Goal: Task Accomplishment & Management: Contribute content

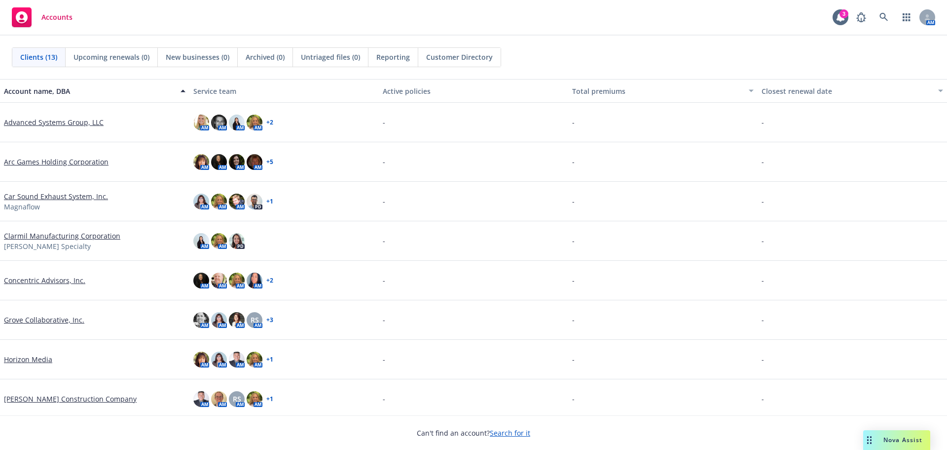
click at [880, 442] on div "Nova Assist" at bounding box center [903, 439] width 55 height 8
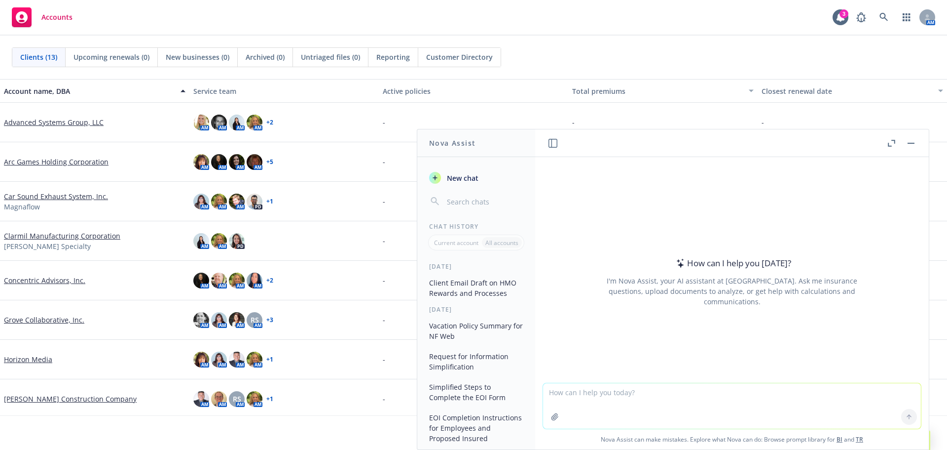
click at [700, 395] on textarea at bounding box center [732, 405] width 378 height 45
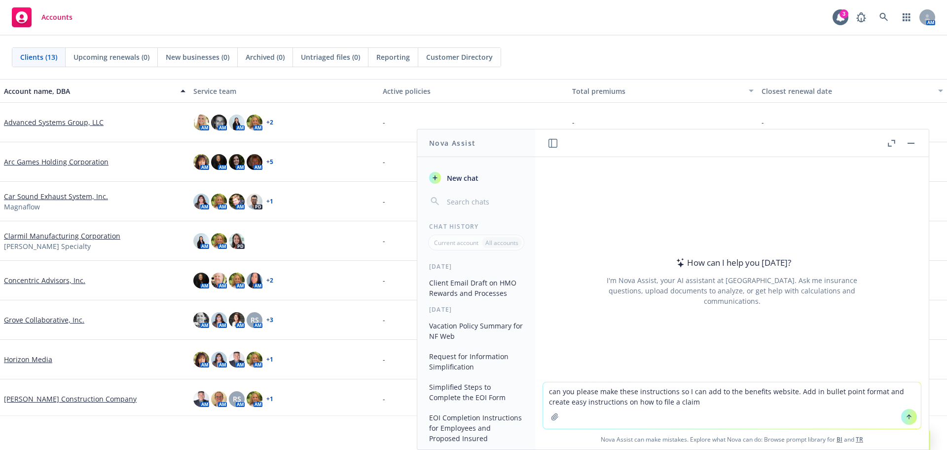
paste textarea "ou can file a claim via the following methods:  Online - Log into your Flex Fa…"
type textarea "can you please make these instructions so I can add to the benefits website. Ad…"
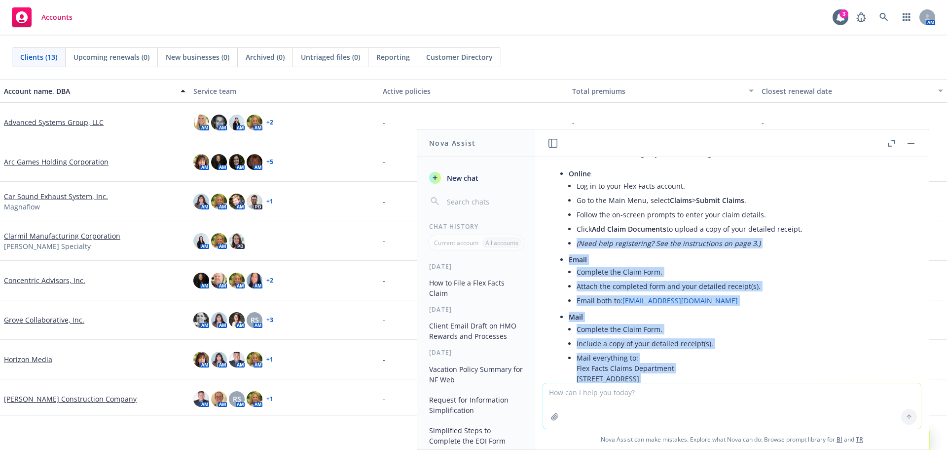
scroll to position [171, 0]
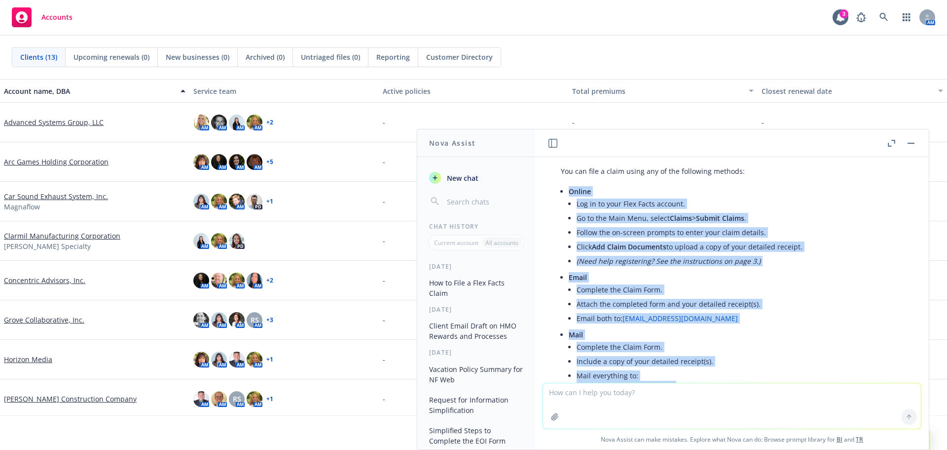
drag, startPoint x: 652, startPoint y: 302, endPoint x: 558, endPoint y: 191, distance: 144.9
click at [558, 191] on div "Certainly! Here are easy-to-follow, bullet point instructions to add to your be…" at bounding box center [732, 298] width 362 height 382
drag, startPoint x: 591, startPoint y: 205, endPoint x: 576, endPoint y: 208, distance: 15.0
copy ul "Online Log in to your Flex Facts account. Go to the Main Menu, select Claims > …"
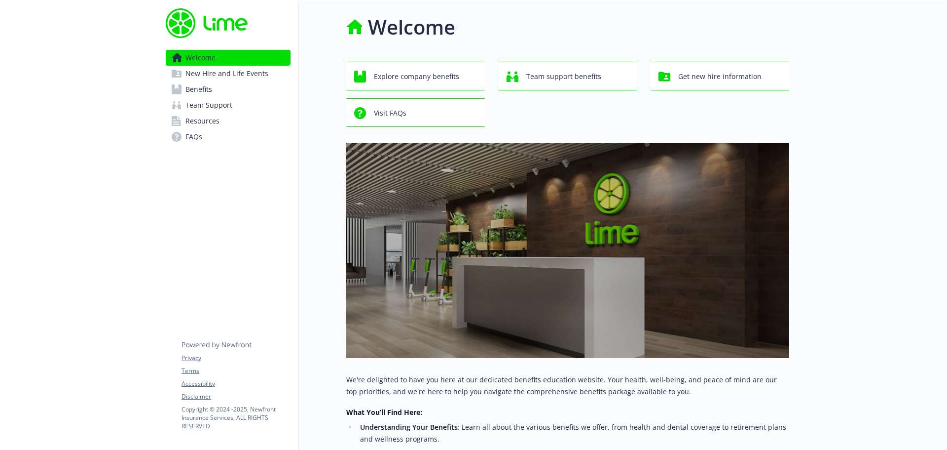
click at [196, 90] on span "Benefits" at bounding box center [199, 89] width 27 height 16
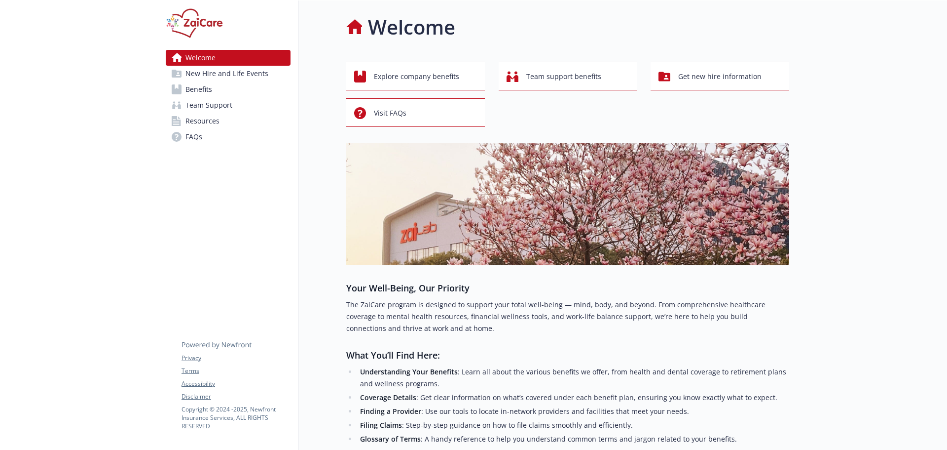
click at [214, 88] on link "Benefits" at bounding box center [228, 89] width 125 height 16
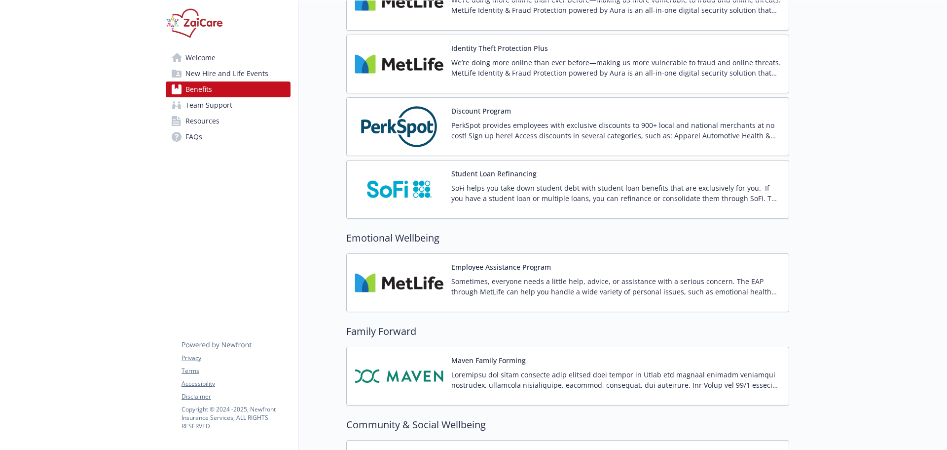
scroll to position [1924, 0]
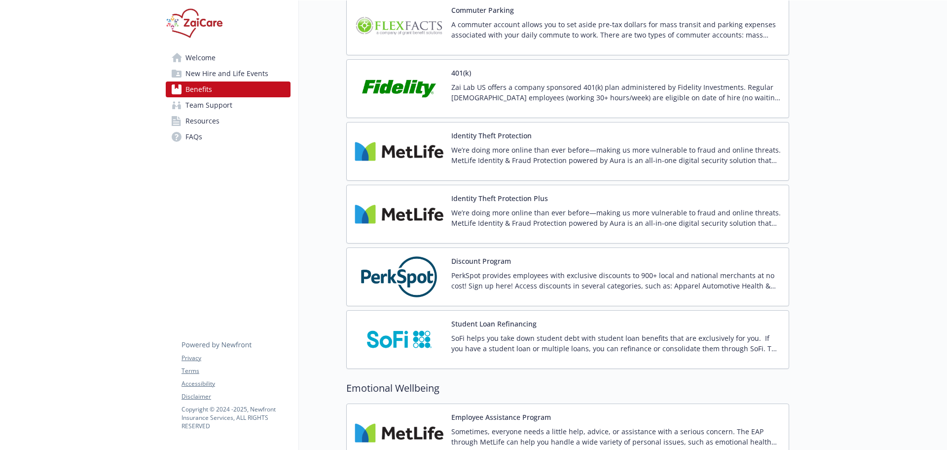
click at [425, 31] on img at bounding box center [399, 26] width 89 height 42
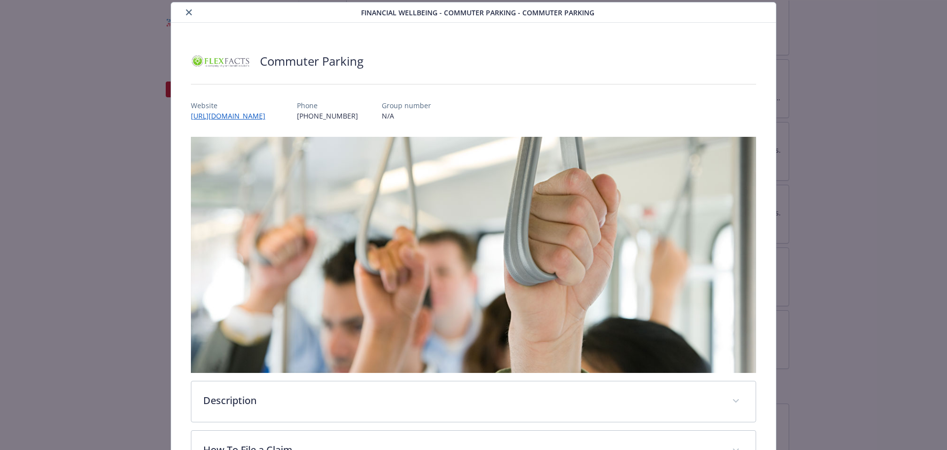
scroll to position [302, 0]
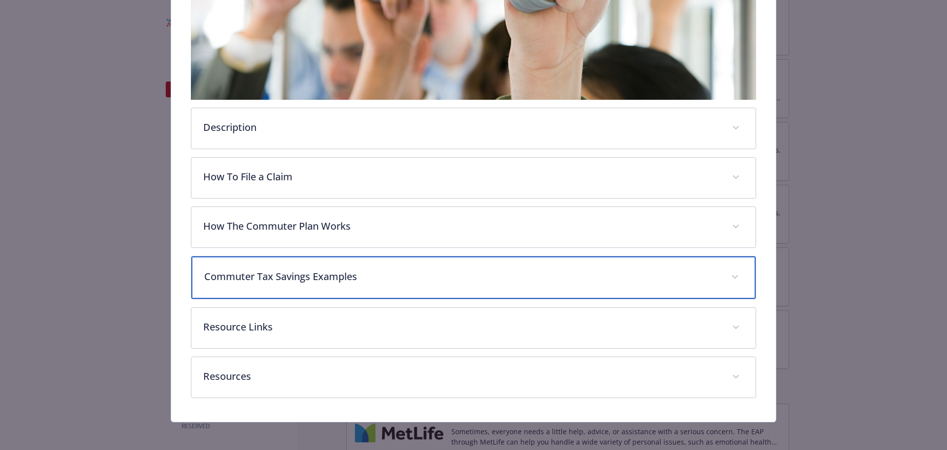
click at [282, 273] on p "Commuter Tax Savings Examples" at bounding box center [462, 276] width 516 height 15
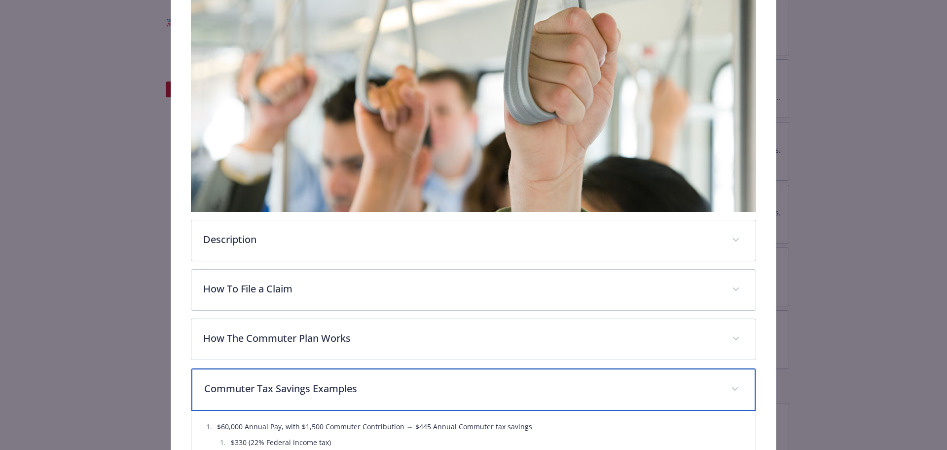
scroll to position [204, 0]
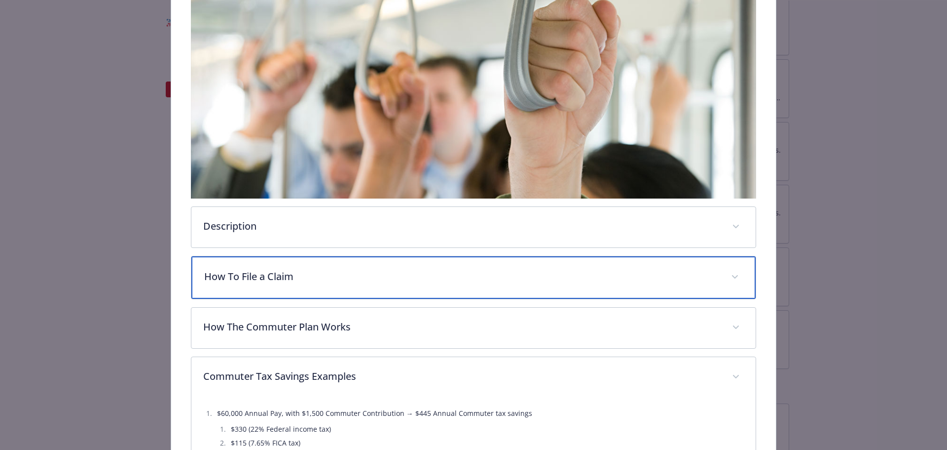
click at [258, 284] on div "How To File a Claim" at bounding box center [473, 277] width 565 height 42
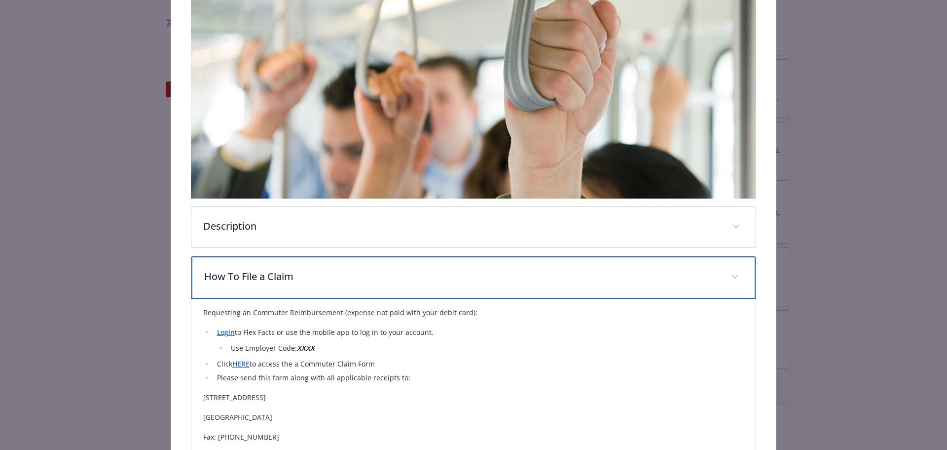
scroll to position [0, 0]
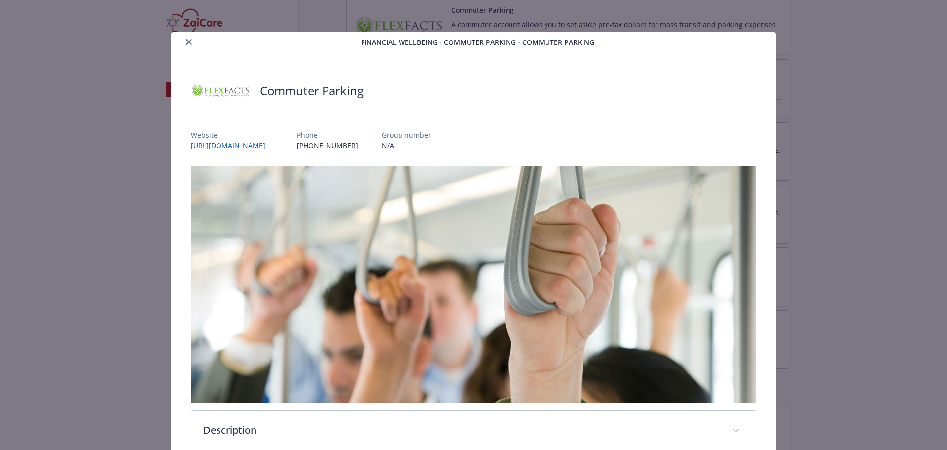
click at [188, 38] on button "close" at bounding box center [189, 42] width 12 height 12
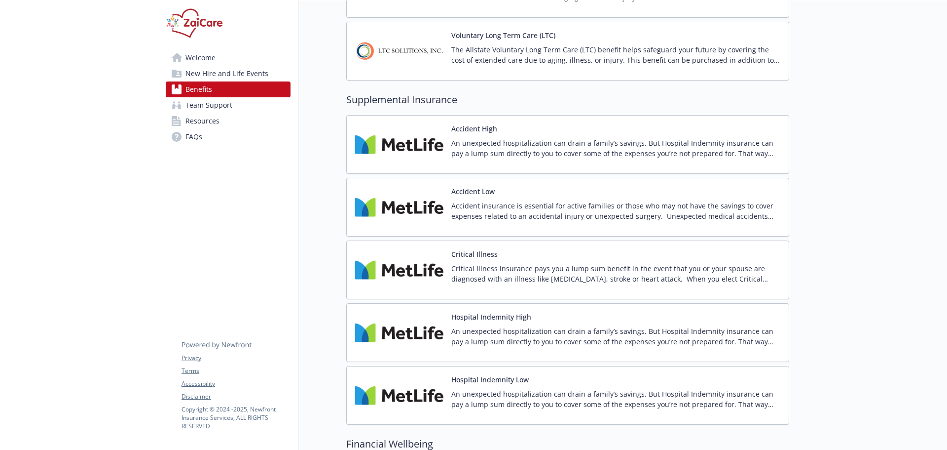
scroll to position [1036, 0]
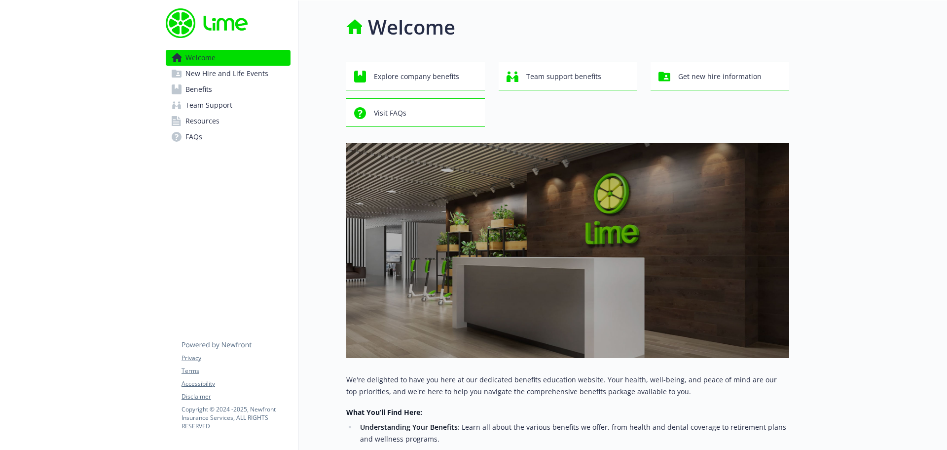
click at [221, 85] on link "Benefits" at bounding box center [228, 89] width 125 height 16
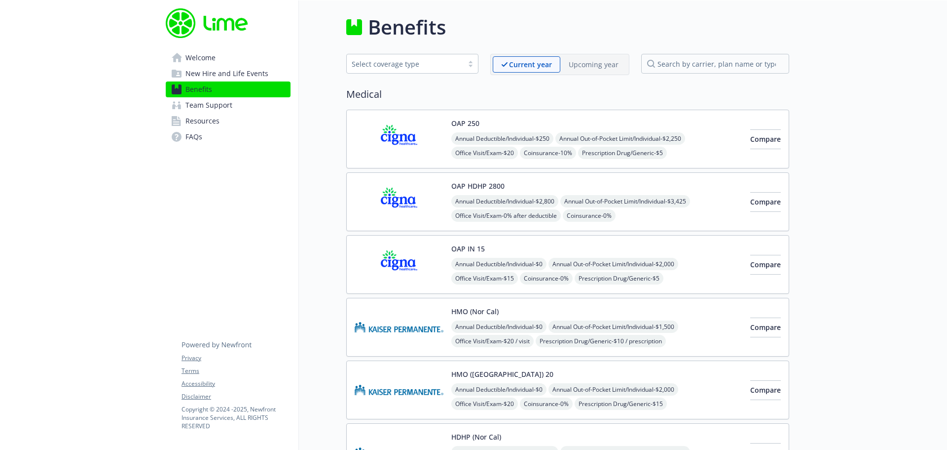
click at [196, 74] on span "New Hire and Life Events" at bounding box center [227, 74] width 83 height 16
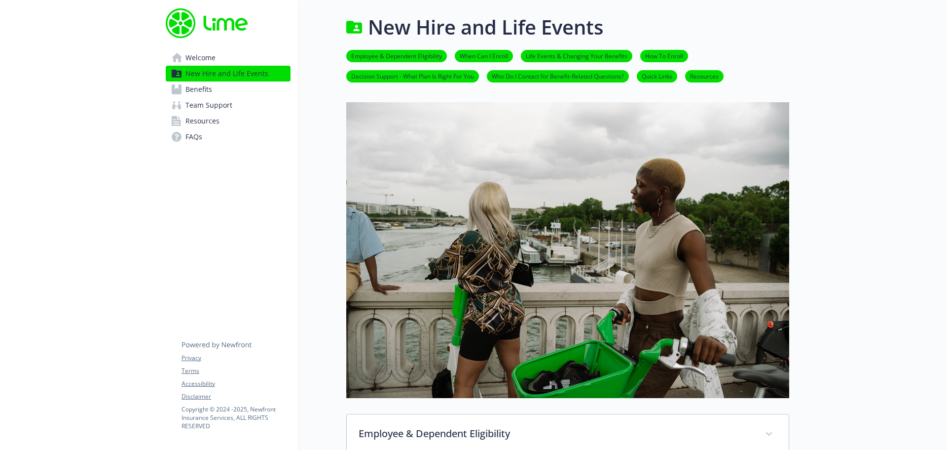
click at [197, 85] on span "Benefits" at bounding box center [199, 89] width 27 height 16
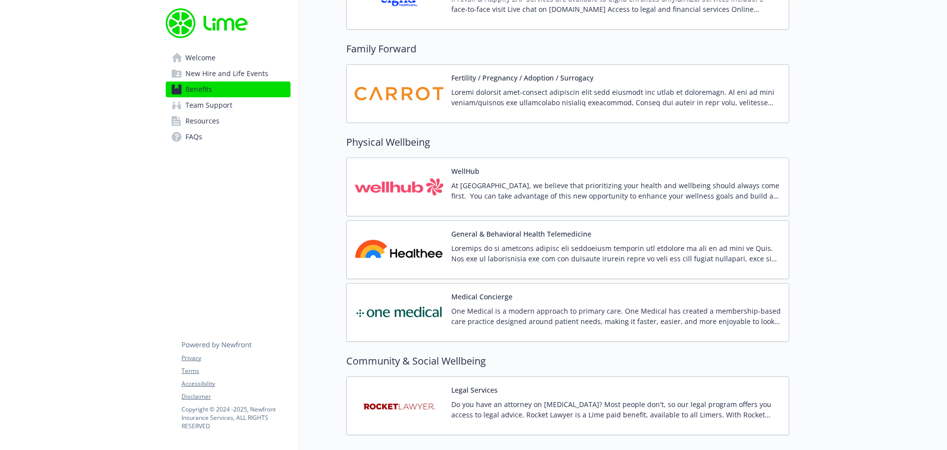
scroll to position [2139, 0]
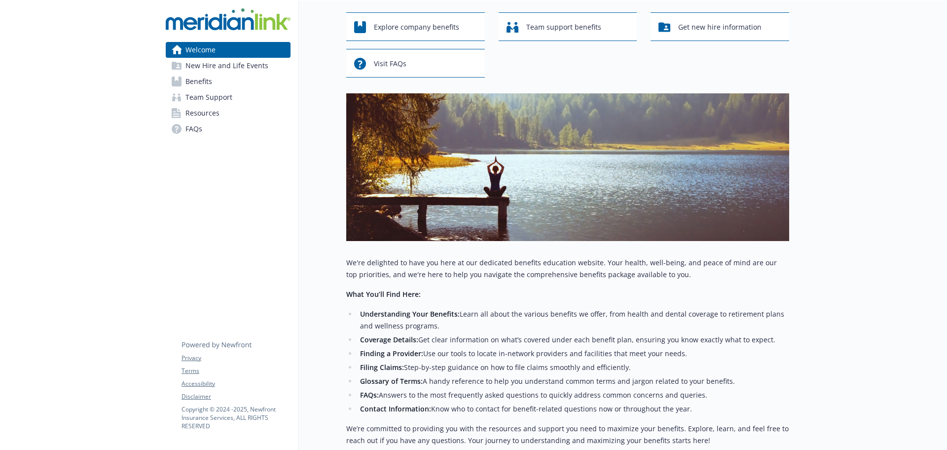
click at [183, 66] on link "New Hire and Life Events" at bounding box center [228, 66] width 125 height 16
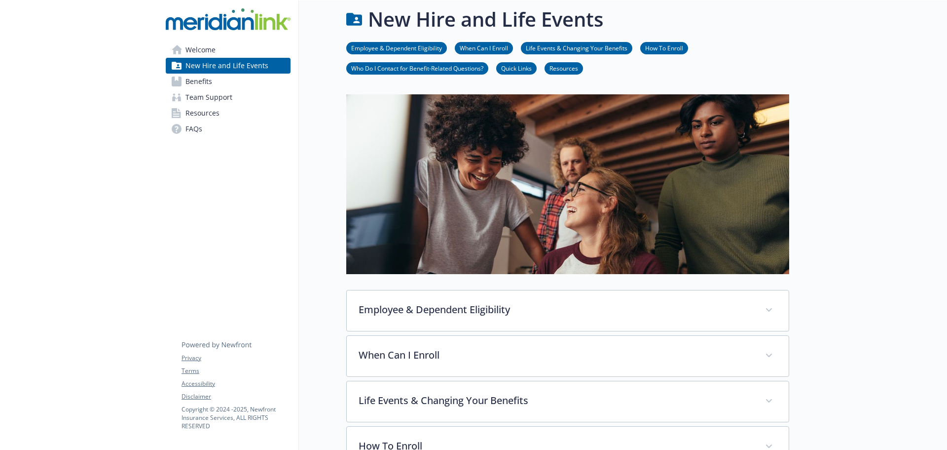
scroll to position [49, 0]
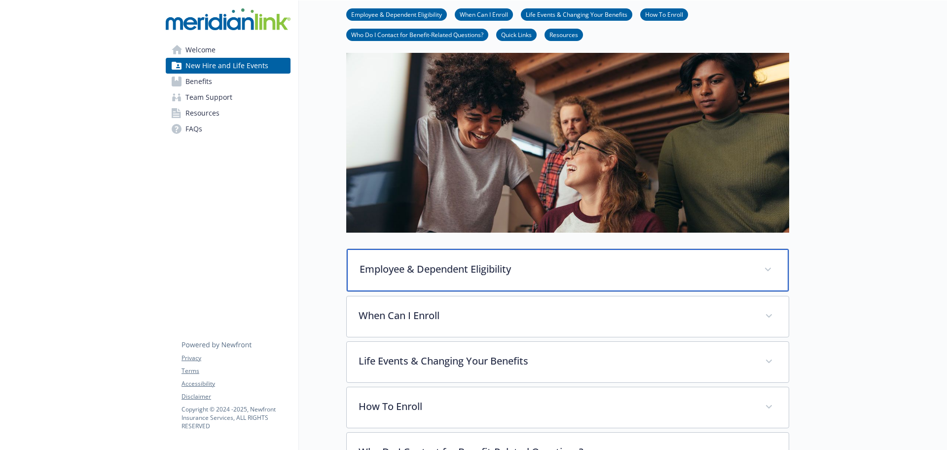
click at [362, 266] on p "Employee & Dependent Eligibility" at bounding box center [556, 269] width 393 height 15
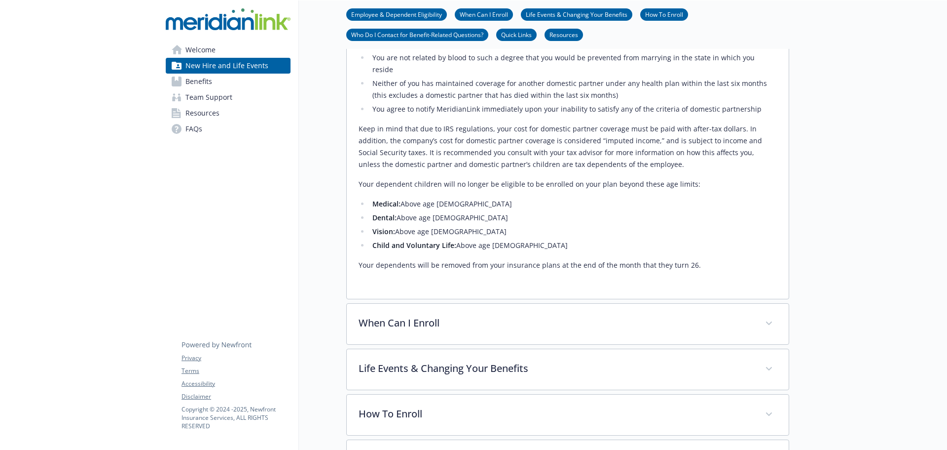
scroll to position [691, 0]
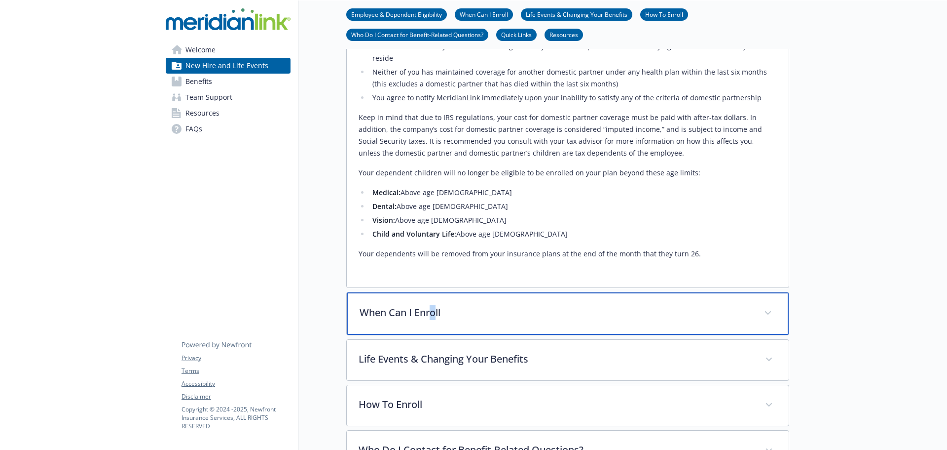
click at [433, 305] on p "When Can I Enroll" at bounding box center [556, 312] width 393 height 15
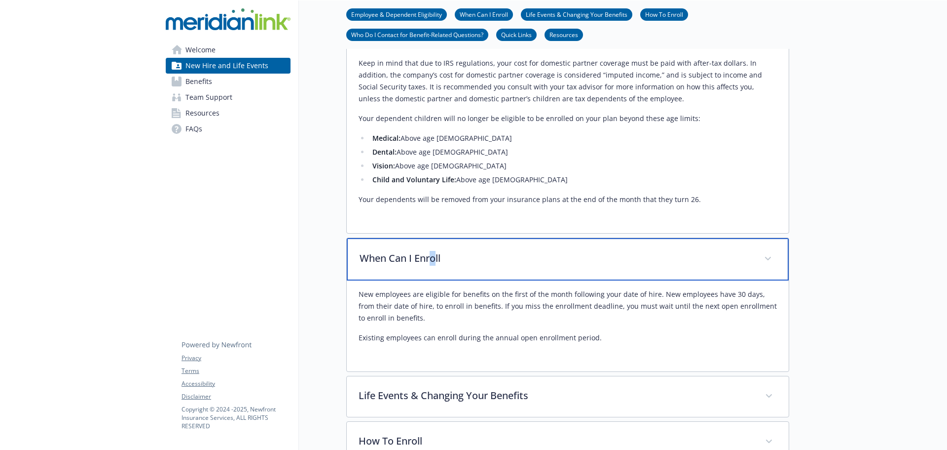
scroll to position [888, 0]
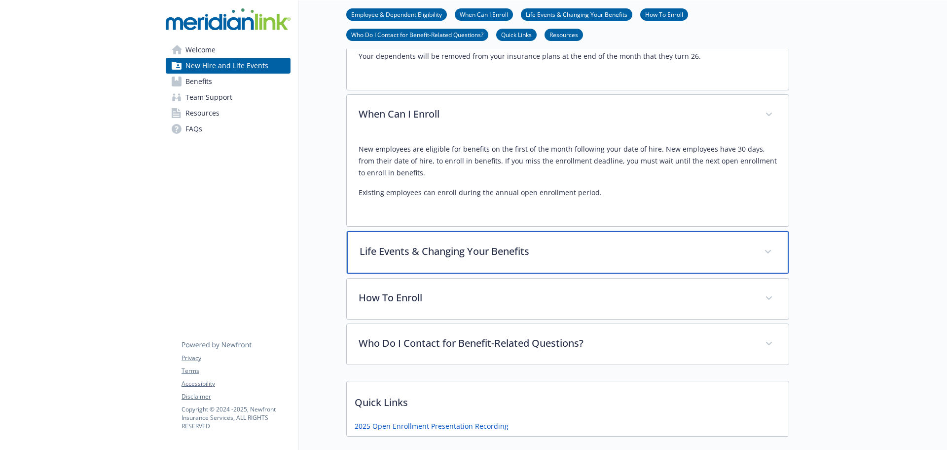
click at [442, 255] on div "Life Events & Changing Your Benefits" at bounding box center [568, 252] width 442 height 42
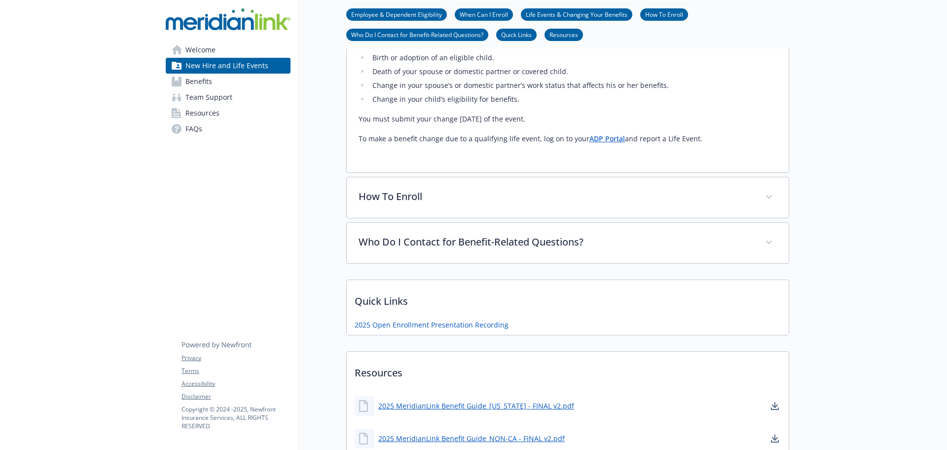
scroll to position [1184, 0]
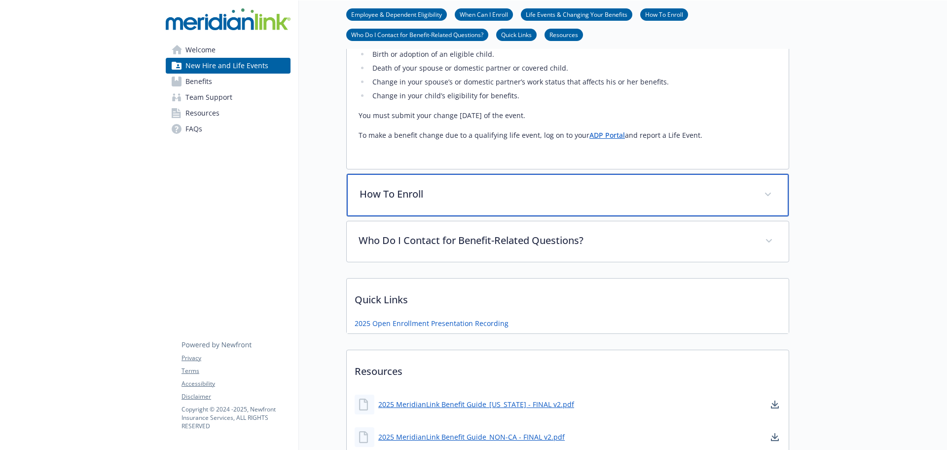
click at [447, 189] on p "How To Enroll" at bounding box center [556, 194] width 393 height 15
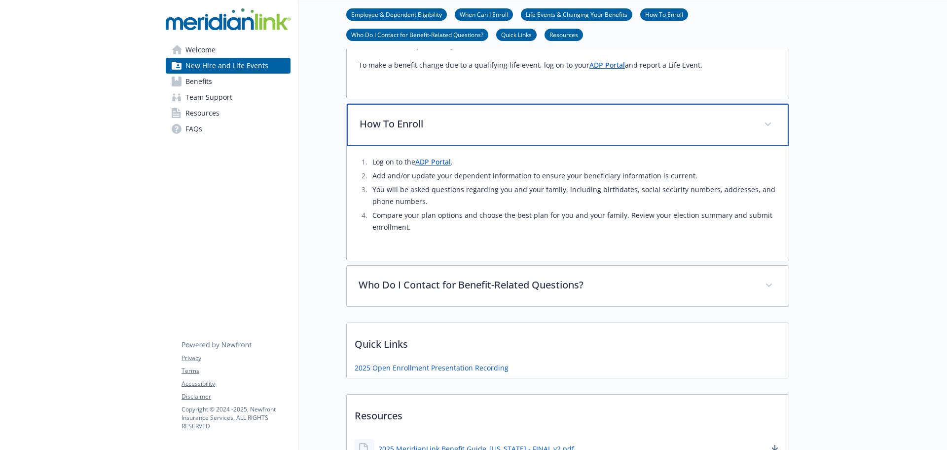
scroll to position [1283, 0]
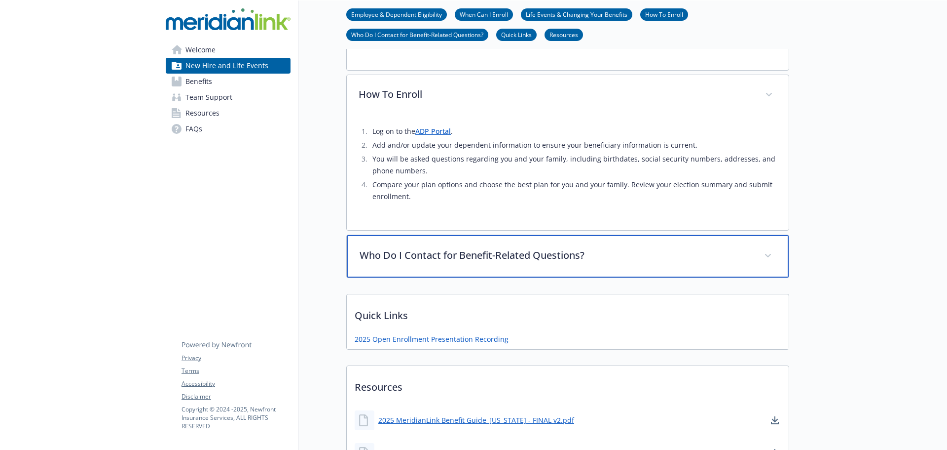
click at [450, 248] on p "Who Do I Contact for Benefit-Related Questions?" at bounding box center [556, 255] width 393 height 15
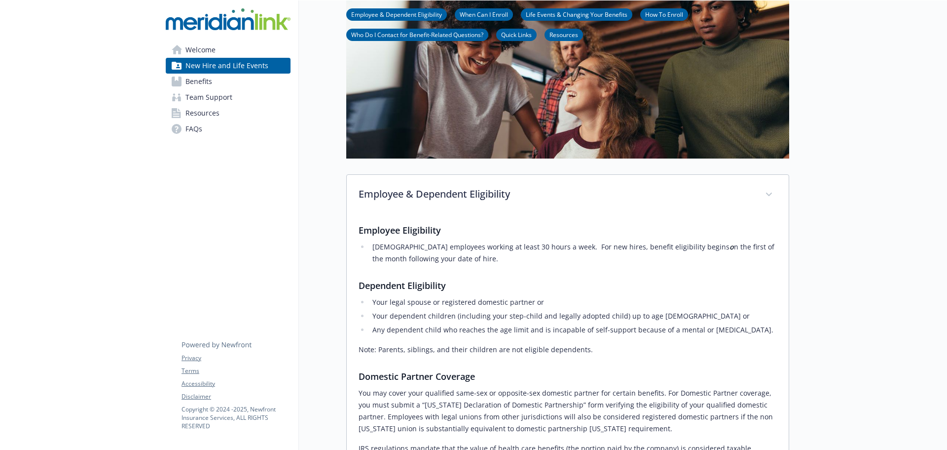
scroll to position [0, 0]
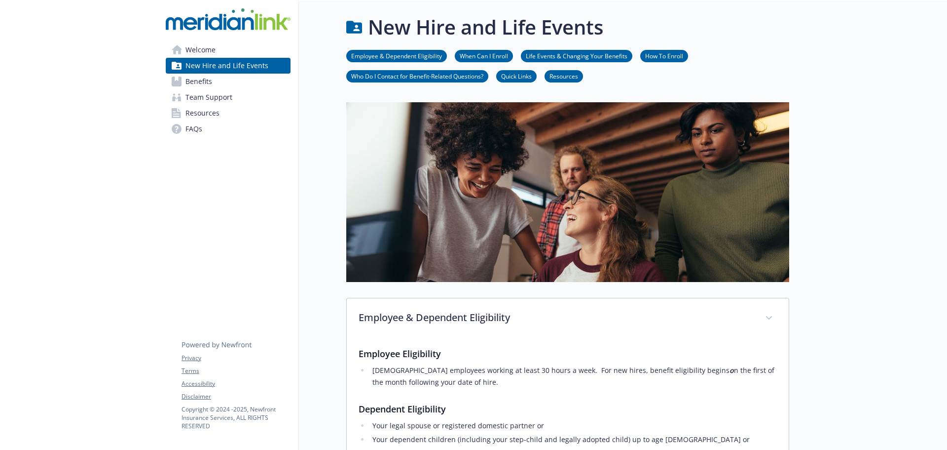
click at [200, 79] on span "Benefits" at bounding box center [199, 82] width 27 height 16
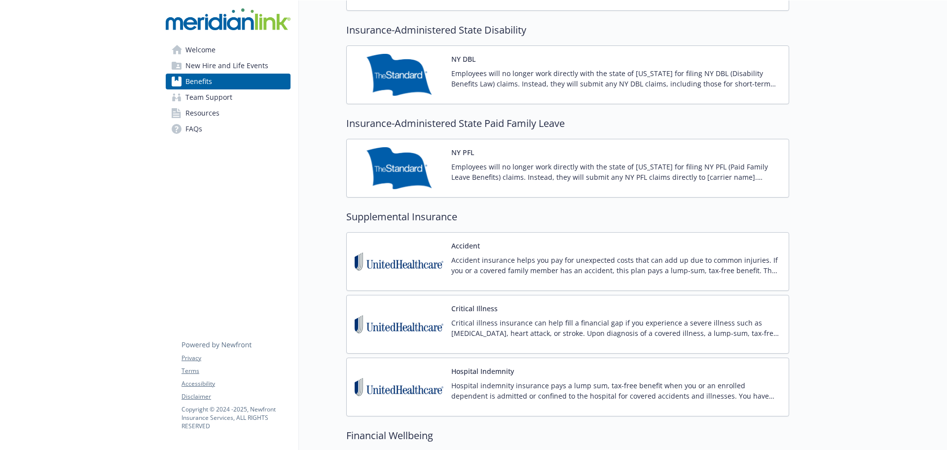
scroll to position [1036, 0]
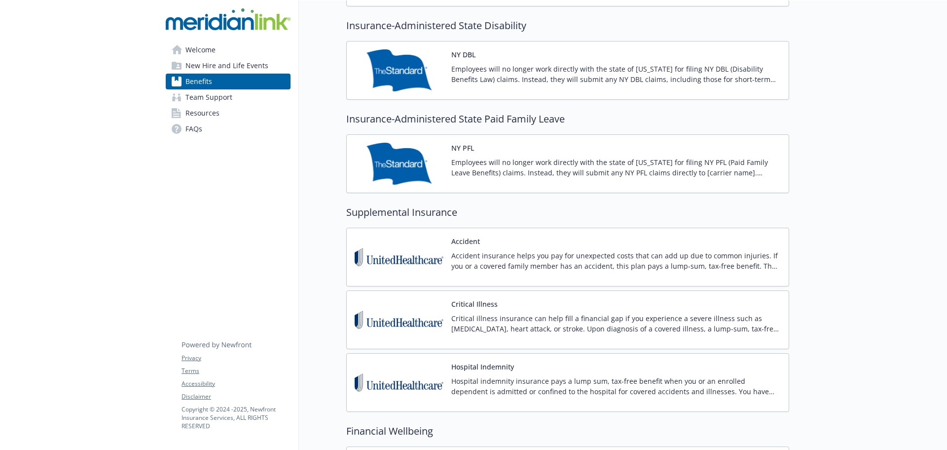
click at [416, 67] on img at bounding box center [399, 70] width 89 height 42
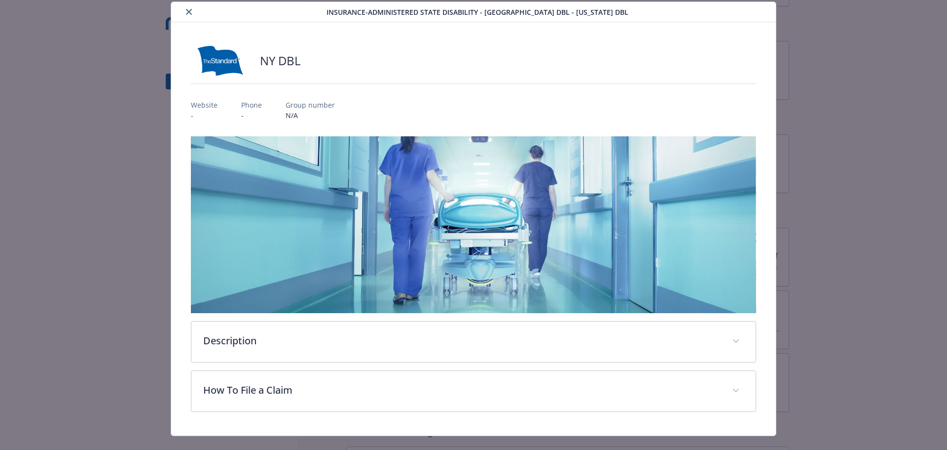
scroll to position [46, 0]
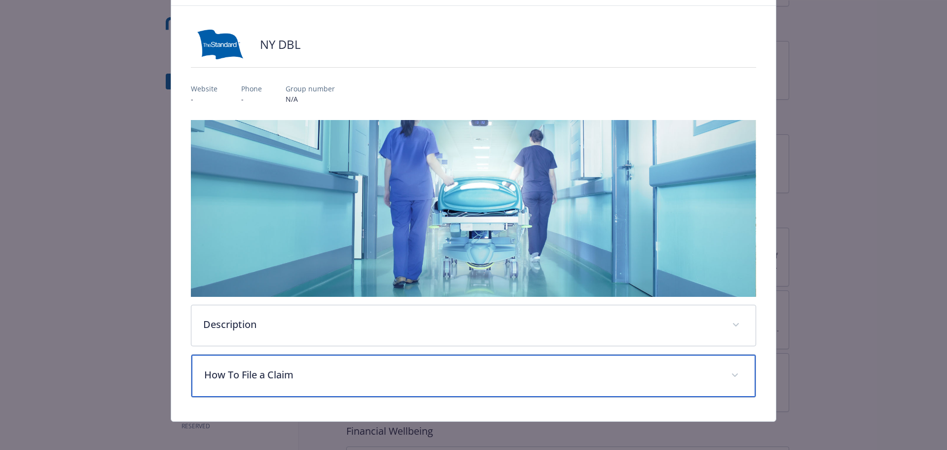
click at [372, 354] on div "How To File a Claim" at bounding box center [473, 375] width 565 height 42
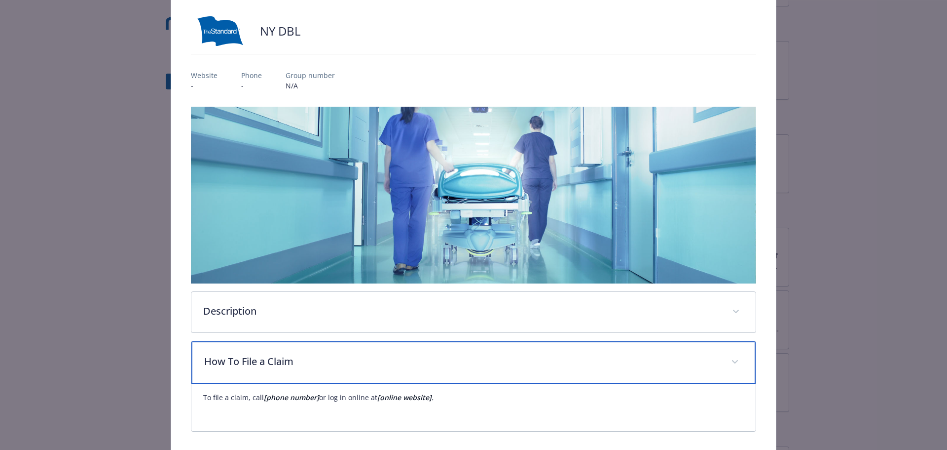
scroll to position [96, 0]
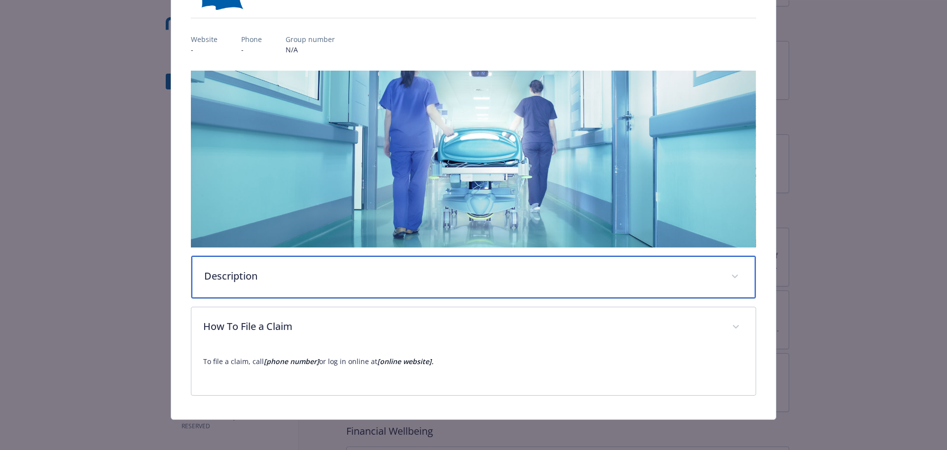
click at [399, 280] on p "Description" at bounding box center [462, 275] width 516 height 15
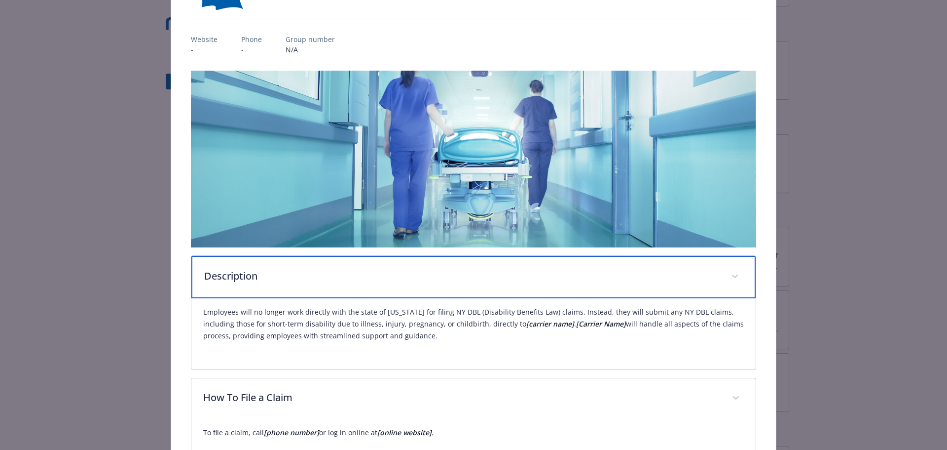
click at [398, 279] on p "Description" at bounding box center [462, 275] width 516 height 15
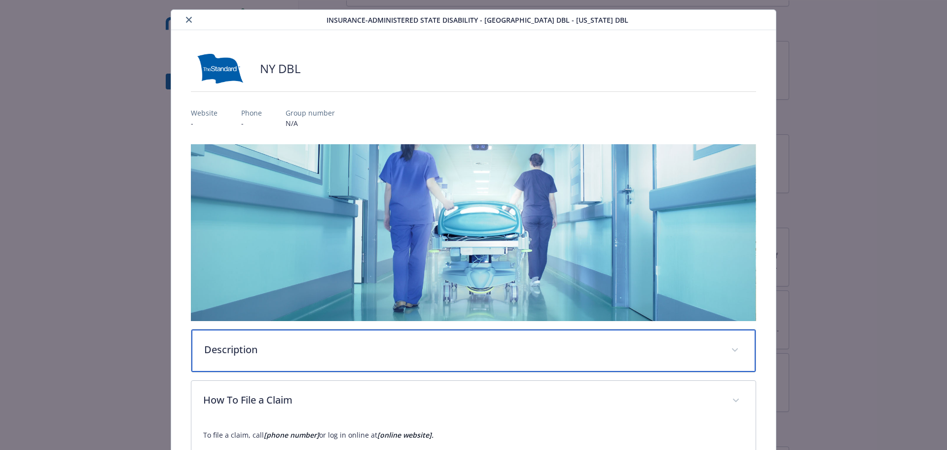
scroll to position [0, 0]
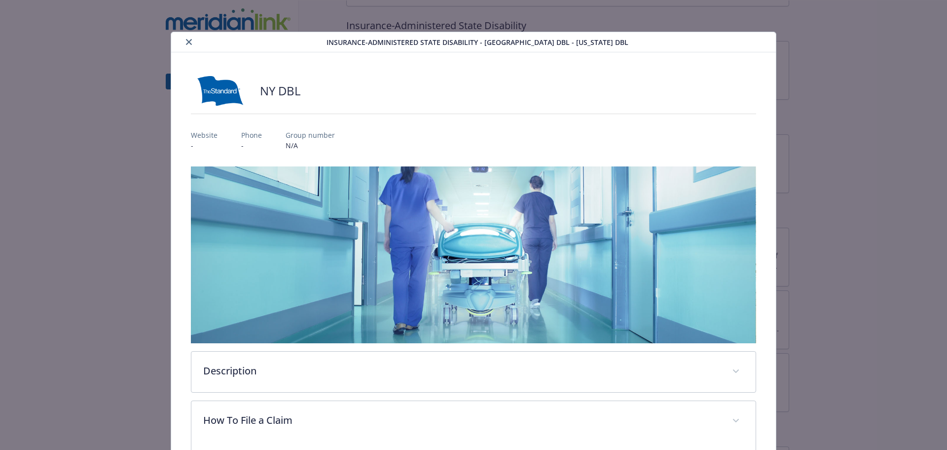
click at [188, 43] on icon "close" at bounding box center [189, 42] width 6 height 6
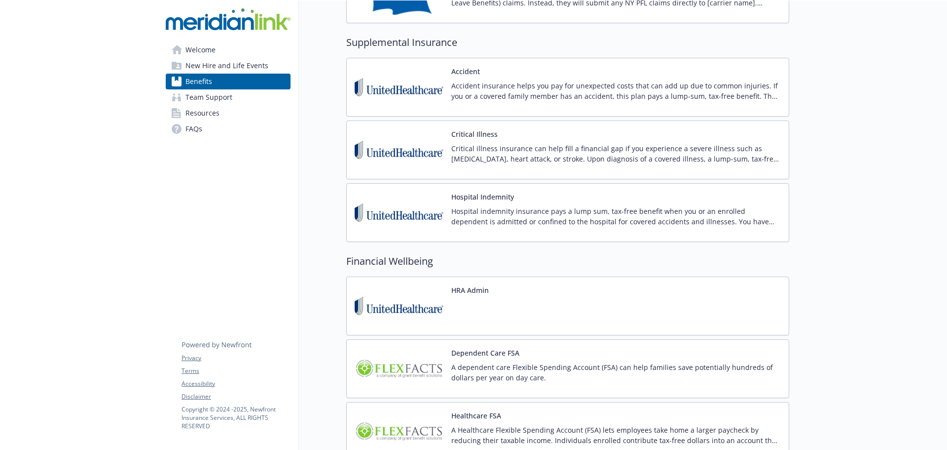
scroll to position [1191, 0]
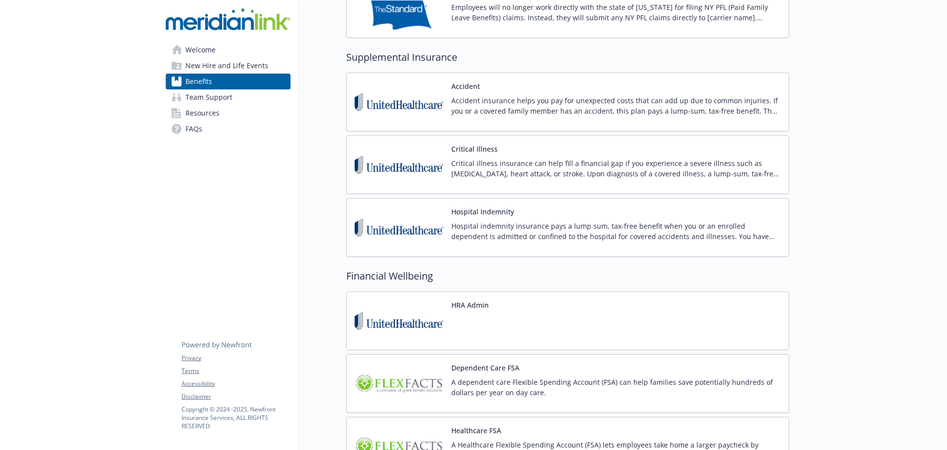
click at [181, 73] on link "New Hire and Life Events" at bounding box center [228, 66] width 125 height 16
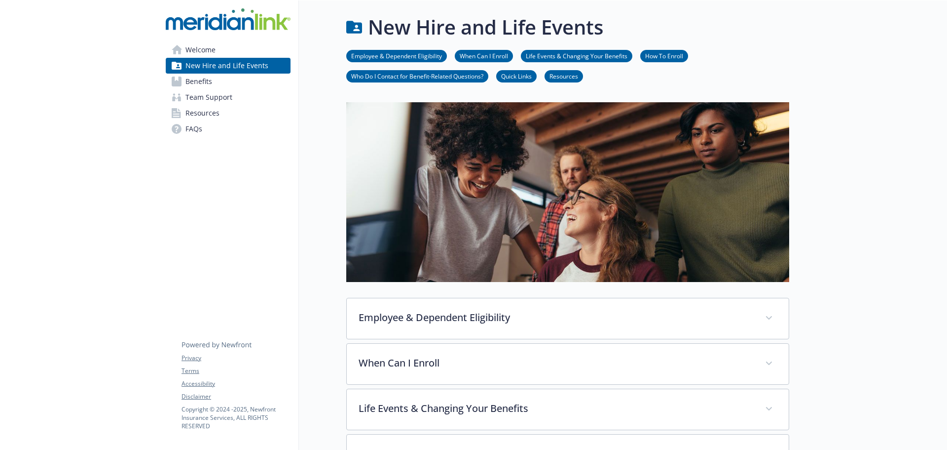
click at [205, 46] on span "Welcome" at bounding box center [201, 50] width 30 height 16
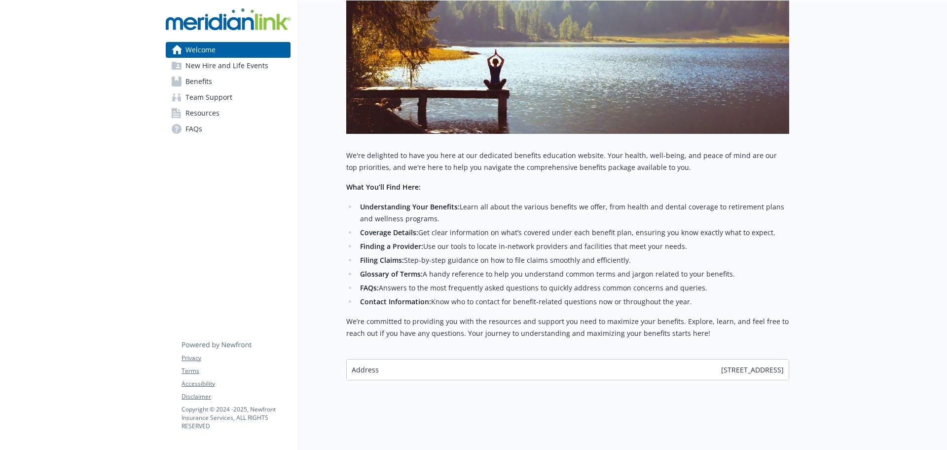
scroll to position [165, 0]
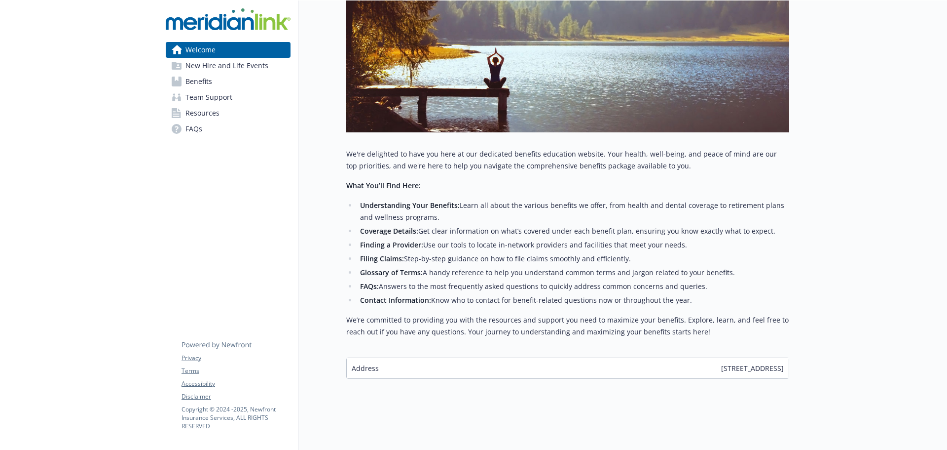
click at [239, 297] on div "Welcome New Hire and Life Events Benefits Team Support Resources FAQs Privacy T…" at bounding box center [228, 146] width 141 height 607
click at [208, 71] on span "New Hire and Life Events" at bounding box center [227, 66] width 83 height 16
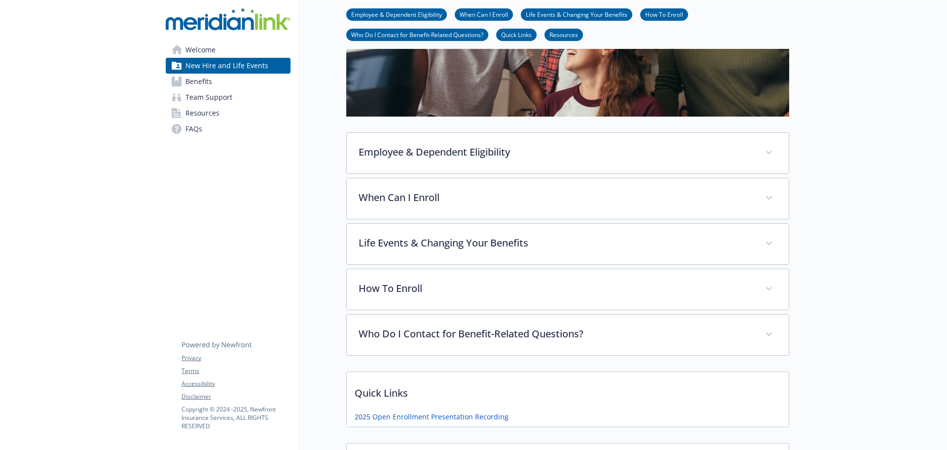
click at [203, 85] on span "Benefits" at bounding box center [199, 82] width 27 height 16
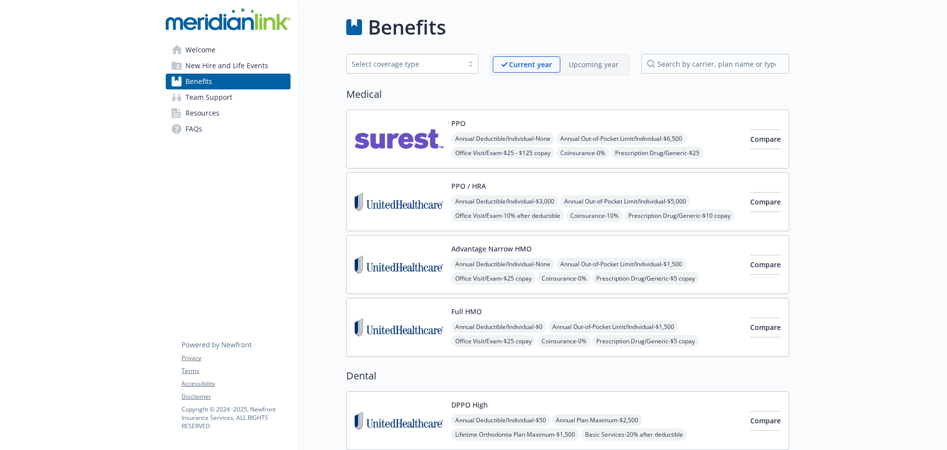
click at [450, 206] on div "PPO / HRA Annual Deductible/Individual - $3,000 Annual Out-of-Pocket Limit/Indi…" at bounding box center [549, 202] width 388 height 42
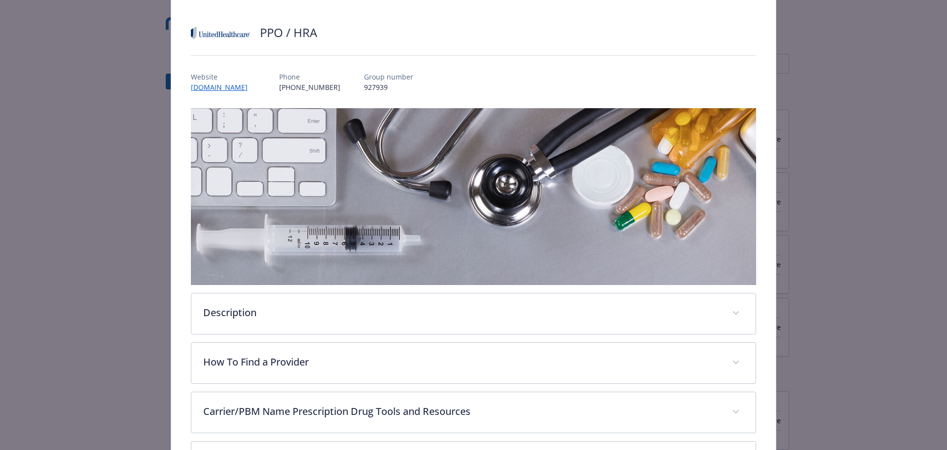
scroll to position [392, 0]
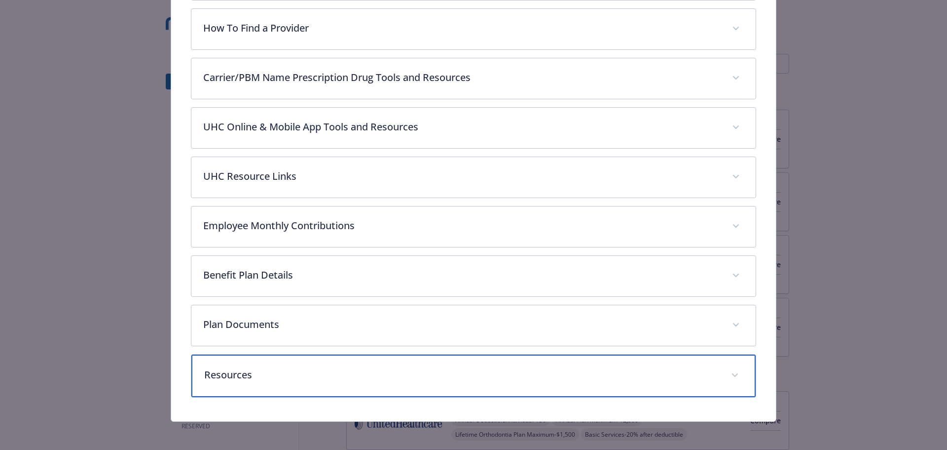
click at [389, 377] on p "Resources" at bounding box center [462, 374] width 516 height 15
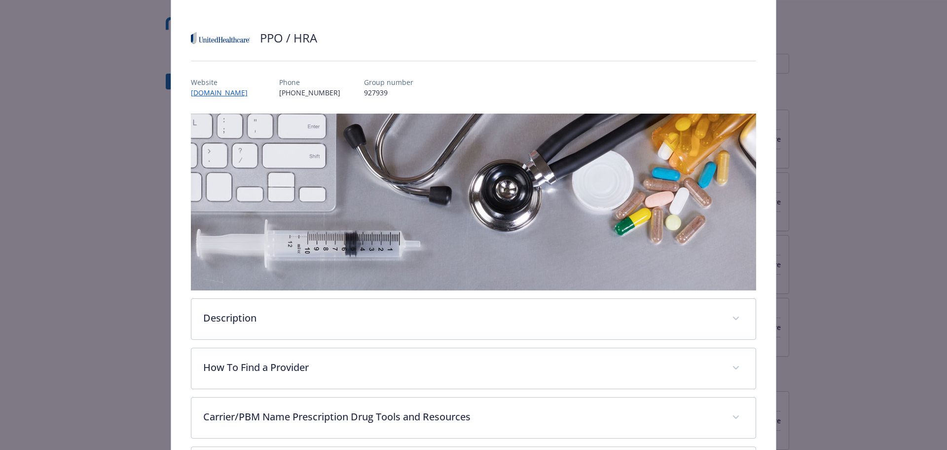
scroll to position [0, 0]
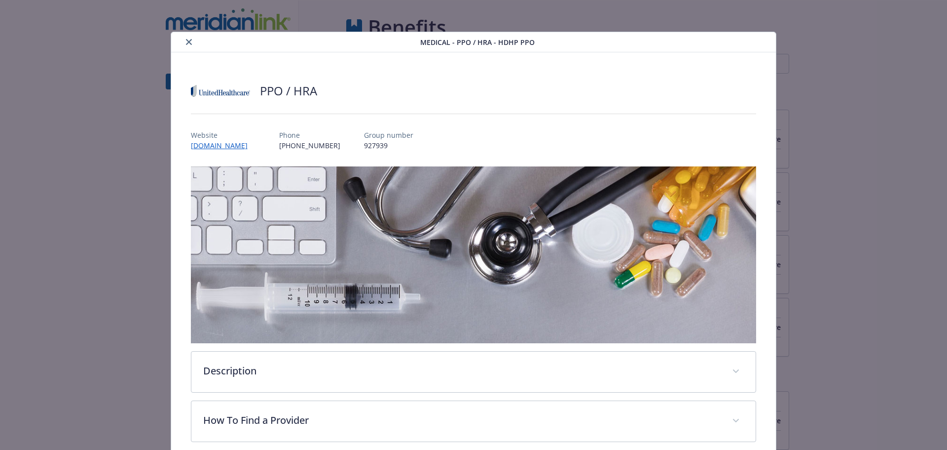
click at [183, 41] on button "close" at bounding box center [189, 42] width 12 height 12
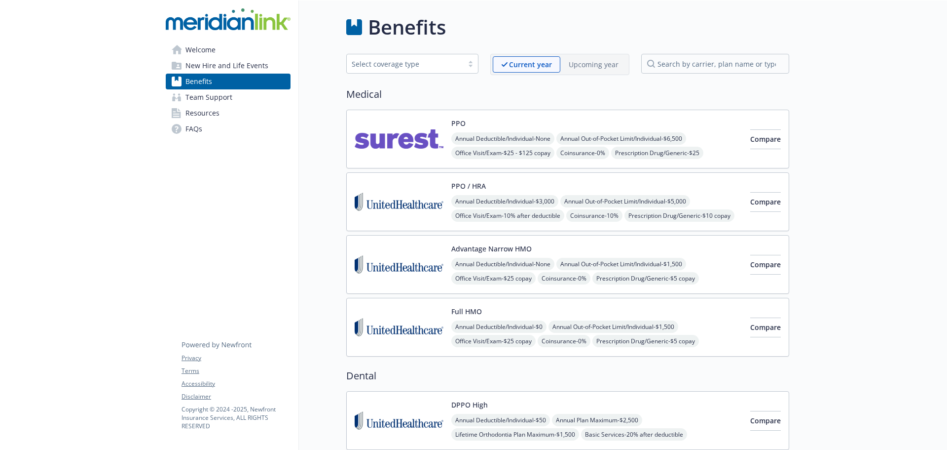
click at [673, 189] on div "PPO / HRA Annual Deductible/Individual - $3,000 Annual Out-of-Pocket Limit/Indi…" at bounding box center [596, 202] width 291 height 42
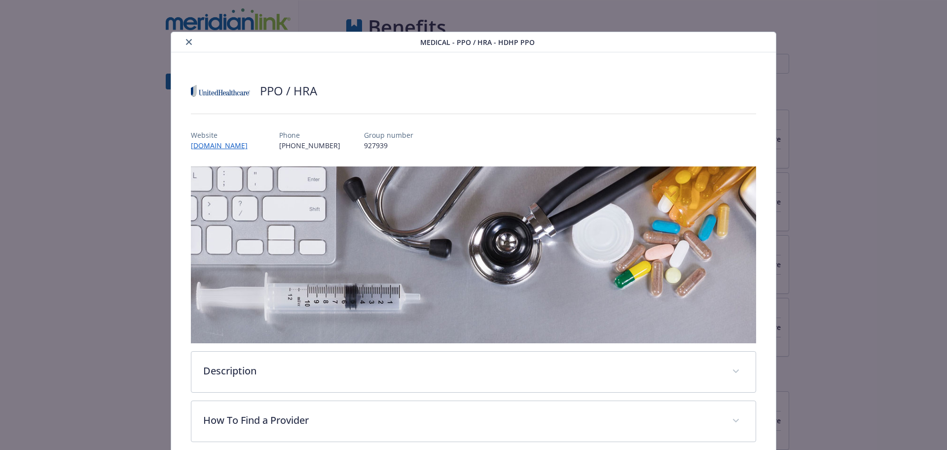
click at [176, 41] on div "details for plan Medical - PPO / HRA - HDHP PPO" at bounding box center [297, 42] width 245 height 12
click at [188, 40] on icon "close" at bounding box center [189, 42] width 6 height 6
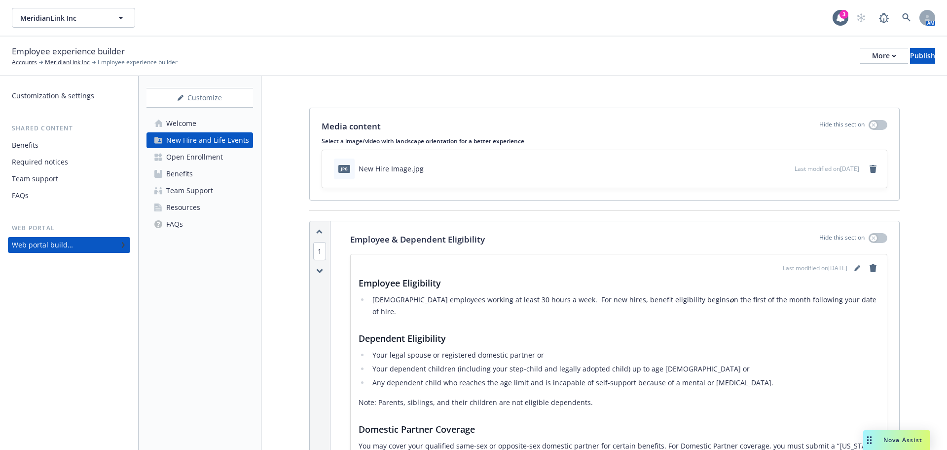
scroll to position [1799, 0]
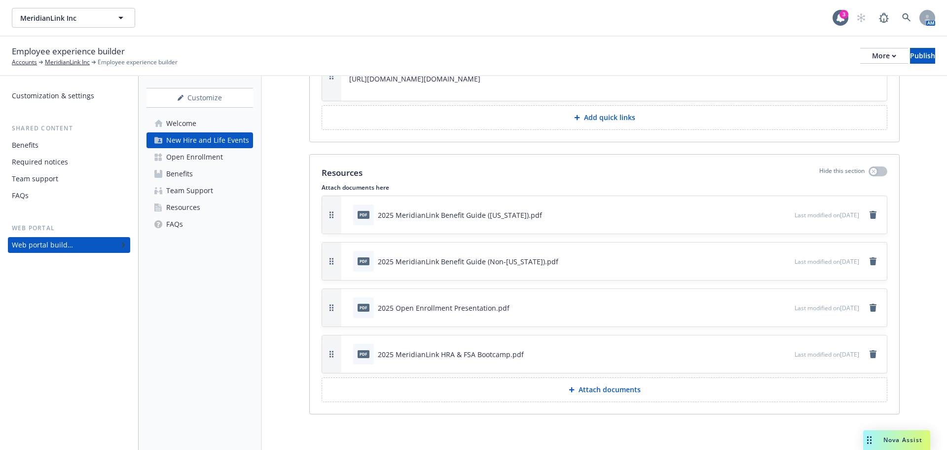
click at [179, 174] on div "Benefits" at bounding box center [179, 174] width 27 height 16
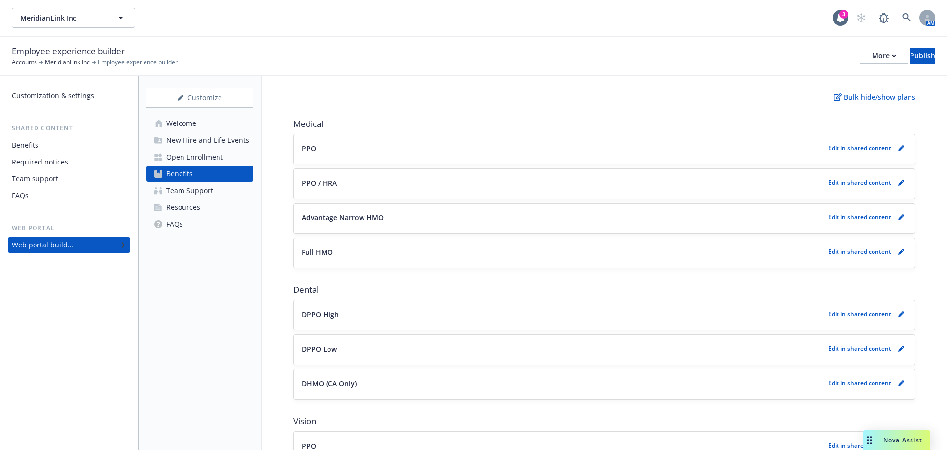
scroll to position [99, 0]
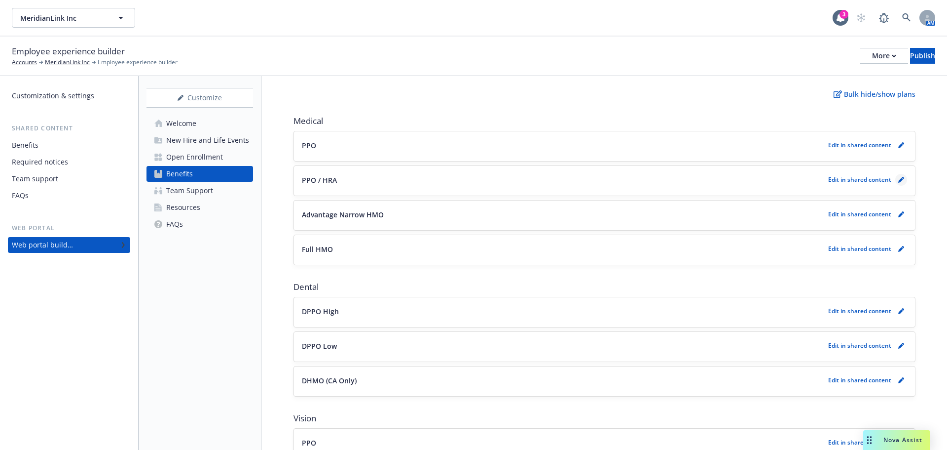
click at [899, 179] on icon "pencil" at bounding box center [901, 180] width 5 height 5
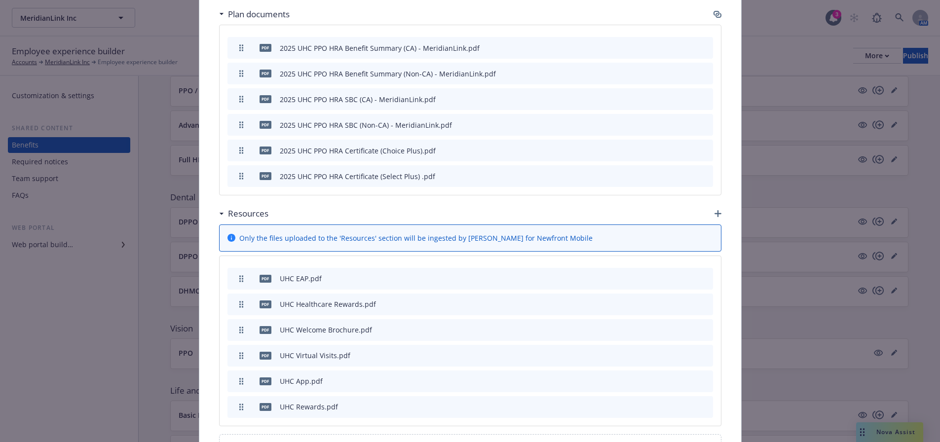
scroll to position [2991, 0]
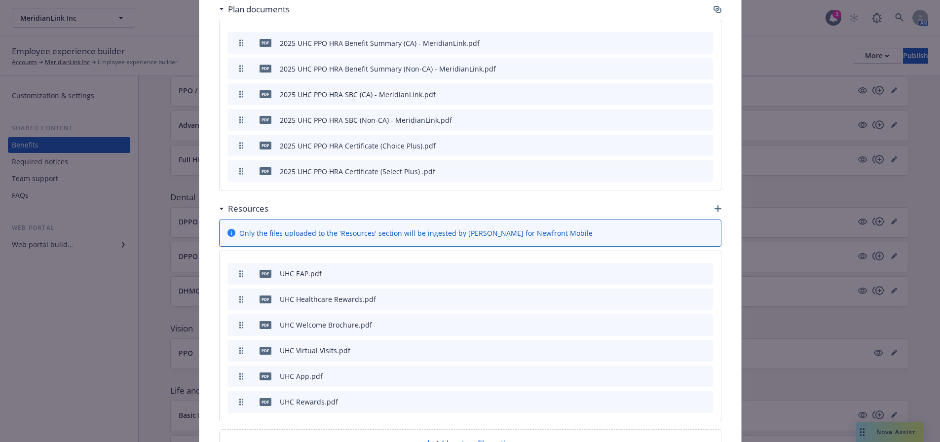
click at [714, 205] on icon "button" at bounding box center [717, 208] width 7 height 7
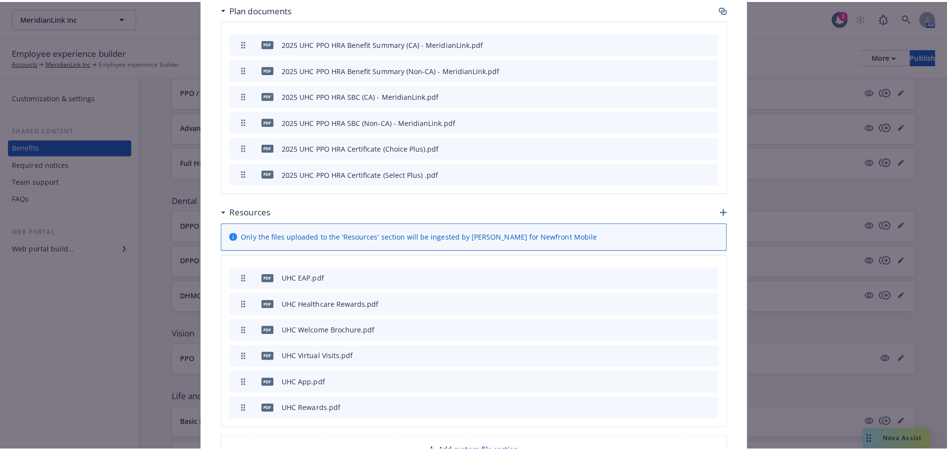
scroll to position [2984, 0]
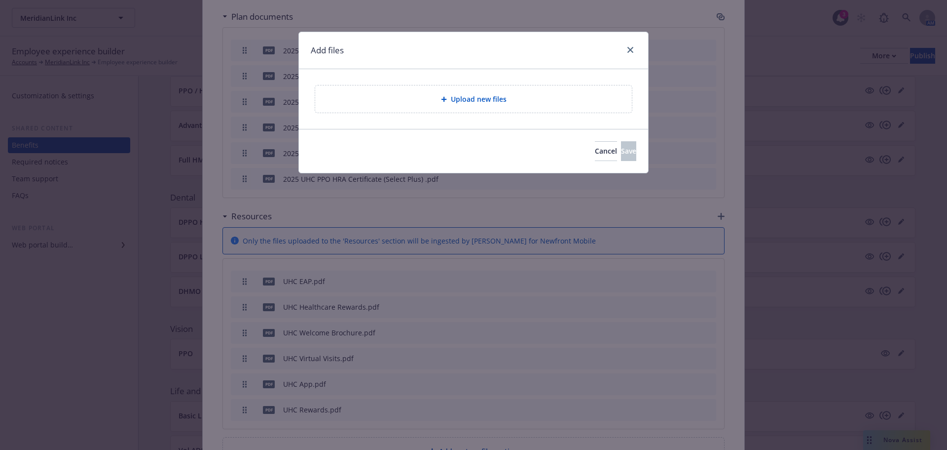
click at [539, 96] on div "Upload new files" at bounding box center [473, 98] width 301 height 11
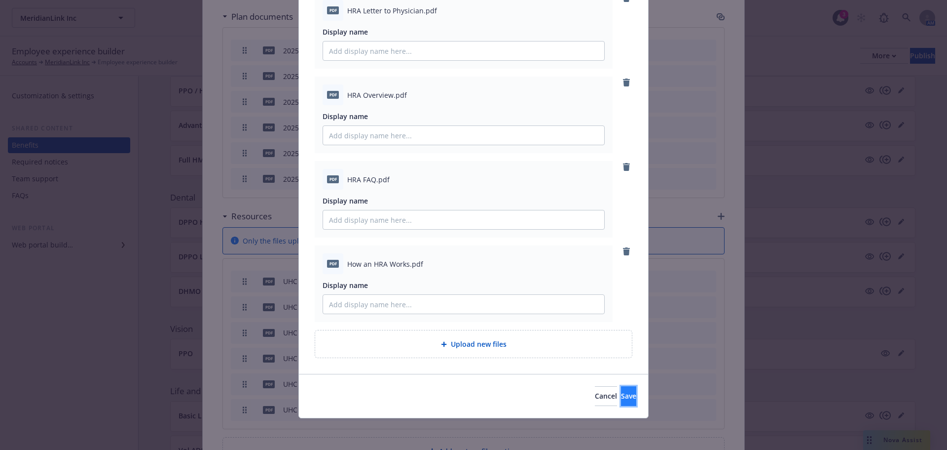
click at [628, 399] on button "Save" at bounding box center [628, 396] width 15 height 20
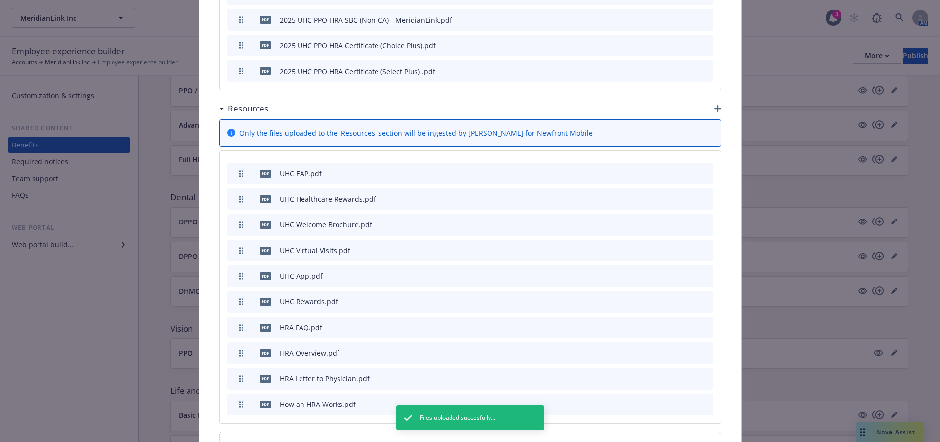
scroll to position [3094, 0]
drag, startPoint x: 238, startPoint y: 335, endPoint x: 257, endPoint y: 326, distance: 21.0
click at [257, 392] on div "pdf How an HRA Works.pdf" at bounding box center [293, 402] width 124 height 21
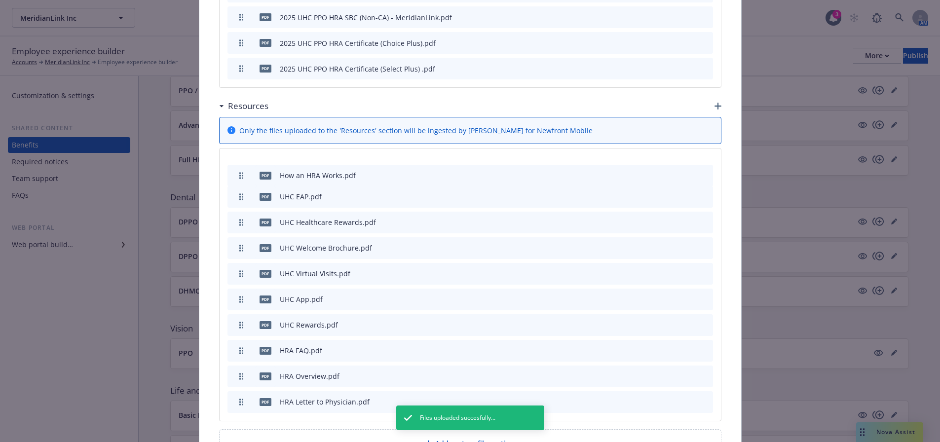
drag, startPoint x: 235, startPoint y: 332, endPoint x: 225, endPoint y: 108, distance: 224.3
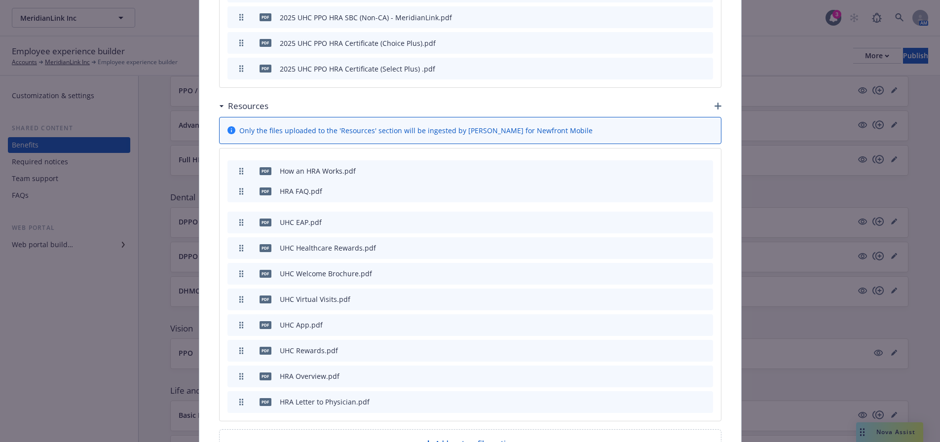
drag, startPoint x: 235, startPoint y: 281, endPoint x: 240, endPoint y: 122, distance: 158.5
drag, startPoint x: 239, startPoint y: 306, endPoint x: 251, endPoint y: 128, distance: 179.0
drag, startPoint x: 236, startPoint y: 332, endPoint x: 238, endPoint y: 182, distance: 150.5
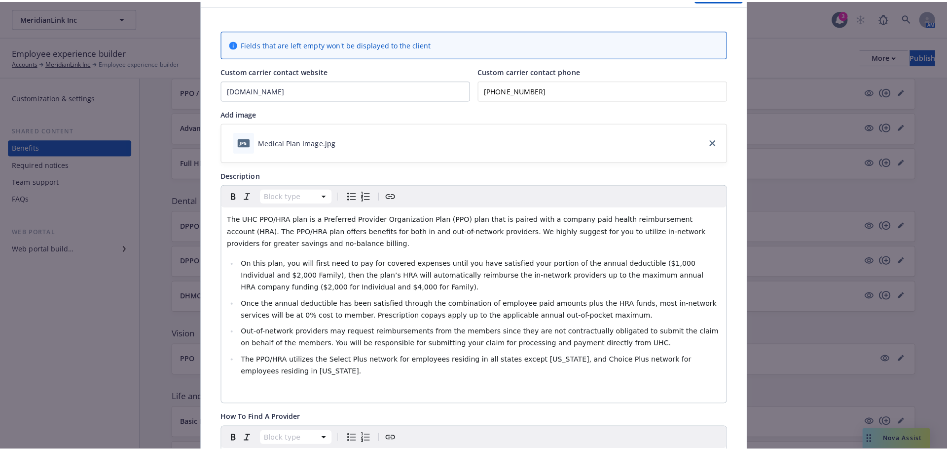
scroll to position [0, 0]
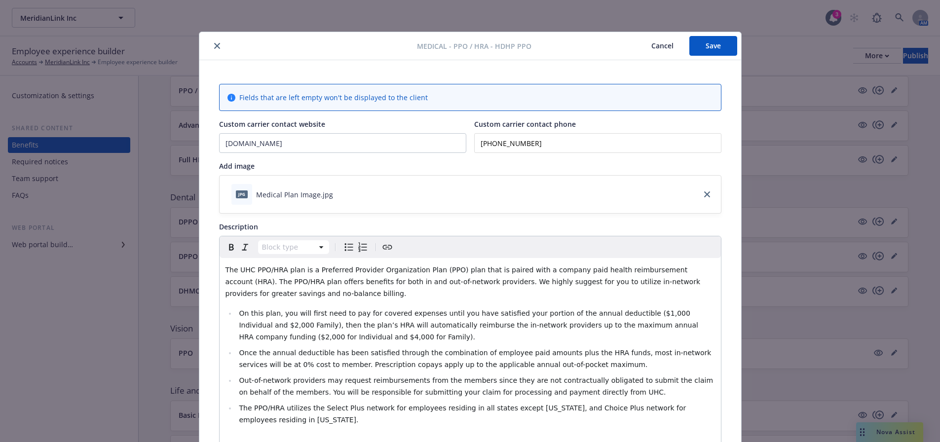
click at [705, 45] on button "Save" at bounding box center [713, 46] width 48 height 20
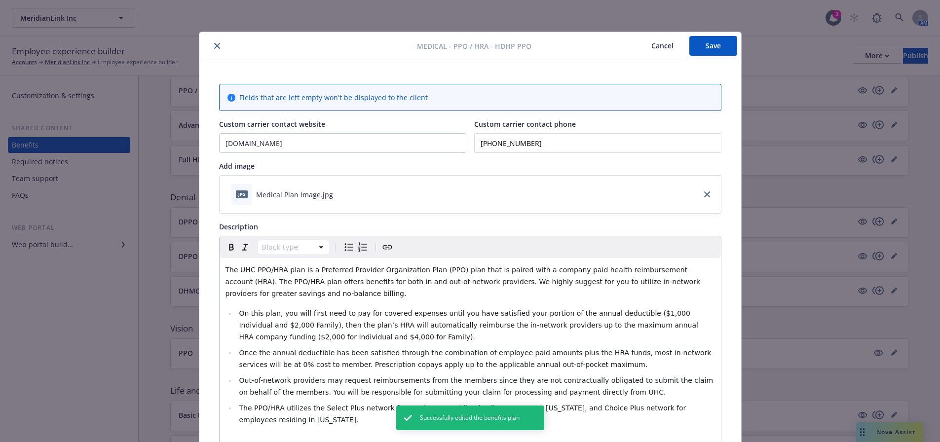
click at [216, 46] on icon "close" at bounding box center [217, 46] width 6 height 6
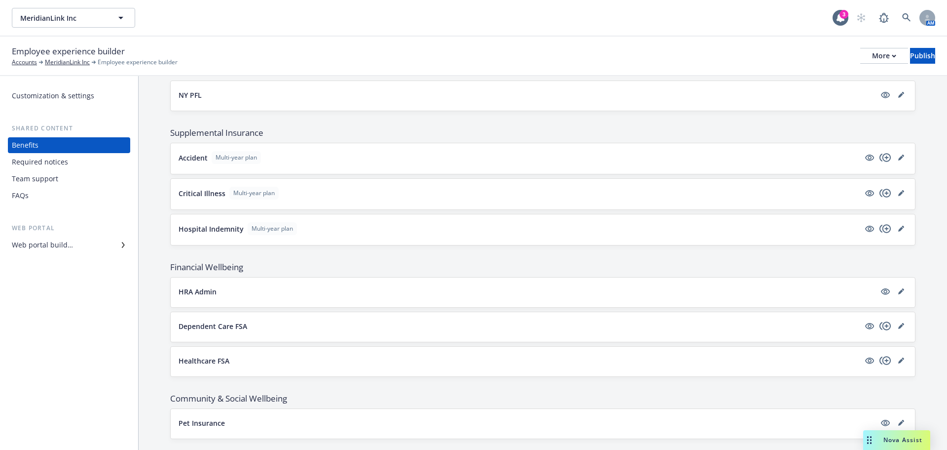
scroll to position [819, 0]
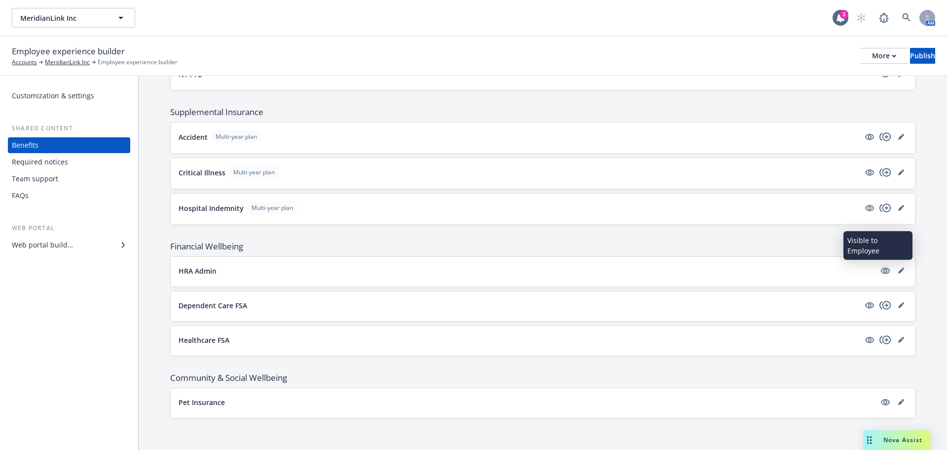
click at [881, 271] on icon "visible" at bounding box center [885, 270] width 9 height 6
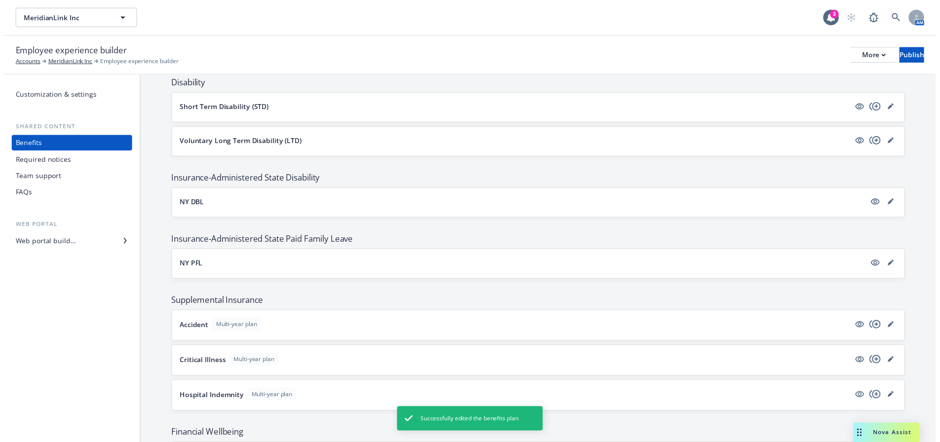
scroll to position [623, 0]
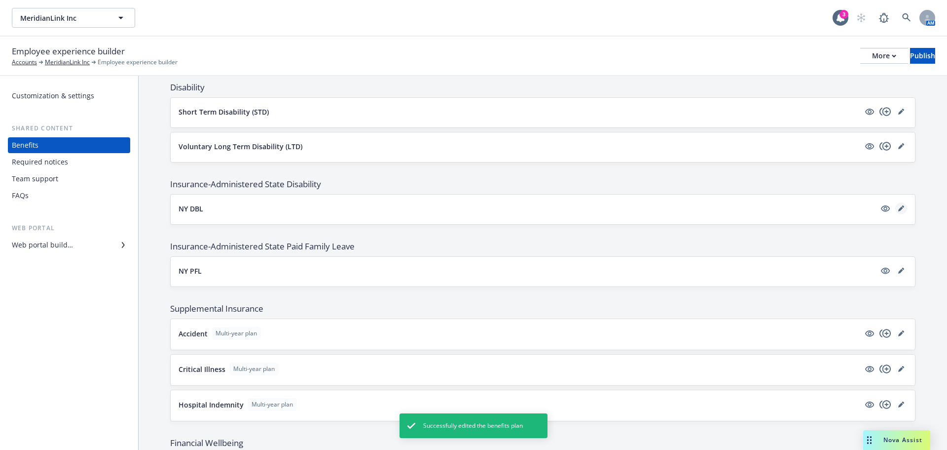
click at [899, 210] on icon "editPencil" at bounding box center [902, 208] width 6 height 6
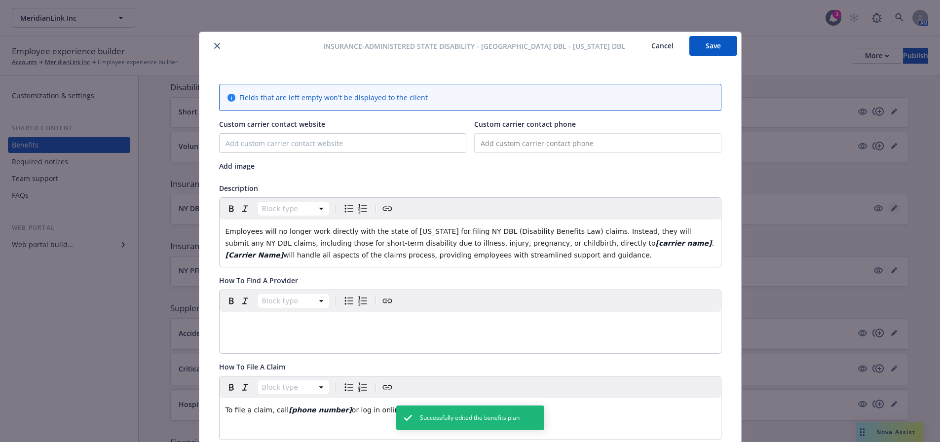
scroll to position [30, 0]
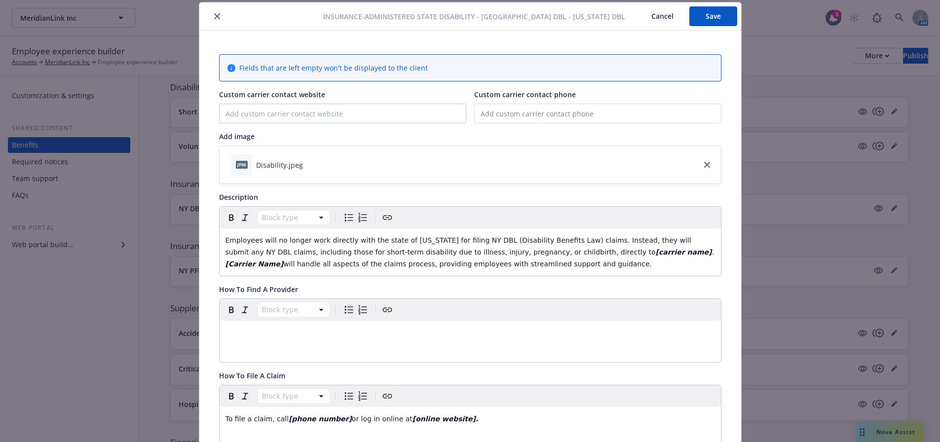
click at [715, 16] on button "Save" at bounding box center [713, 16] width 48 height 20
